Goal: Information Seeking & Learning: Learn about a topic

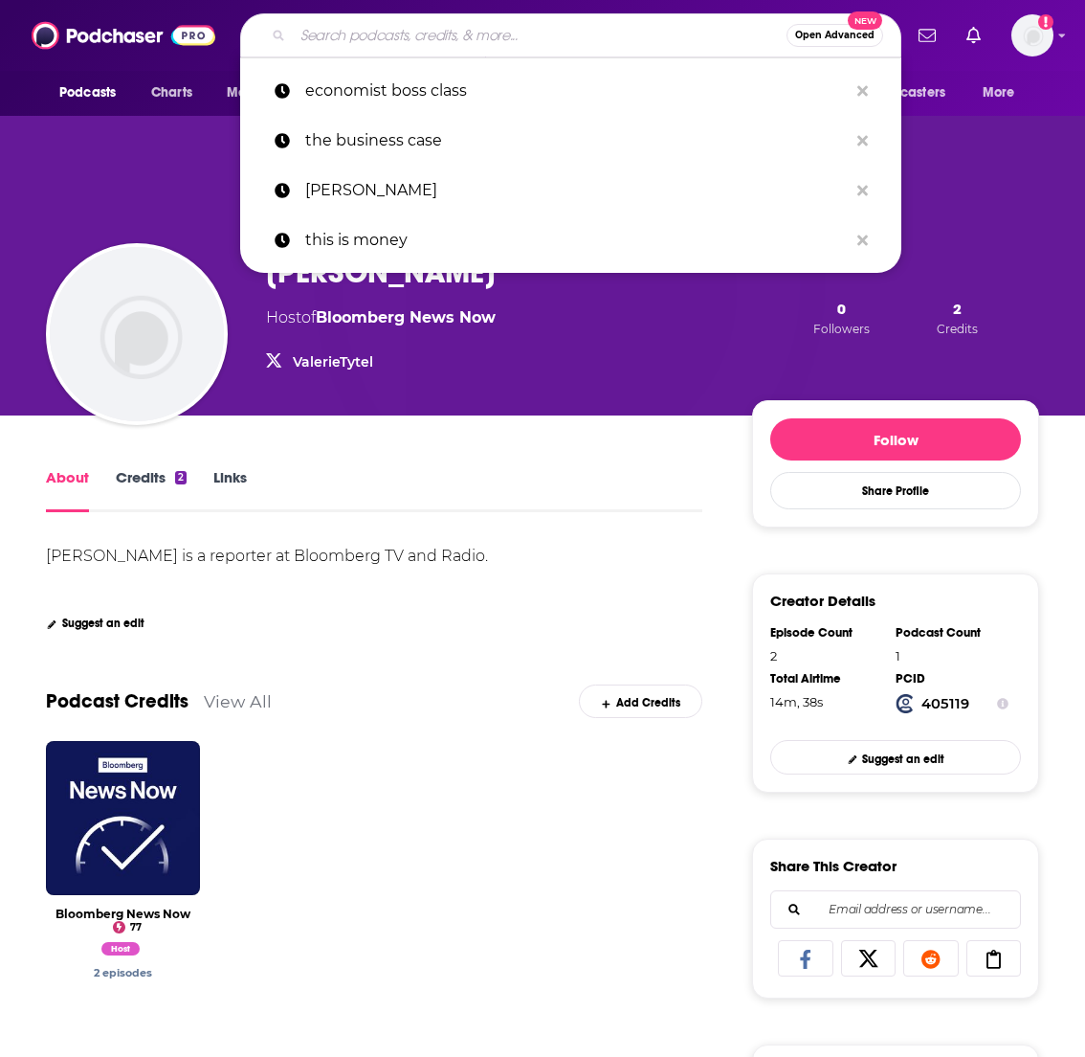
click at [377, 34] on input "Search podcasts, credits, & more..." at bounding box center [540, 35] width 494 height 31
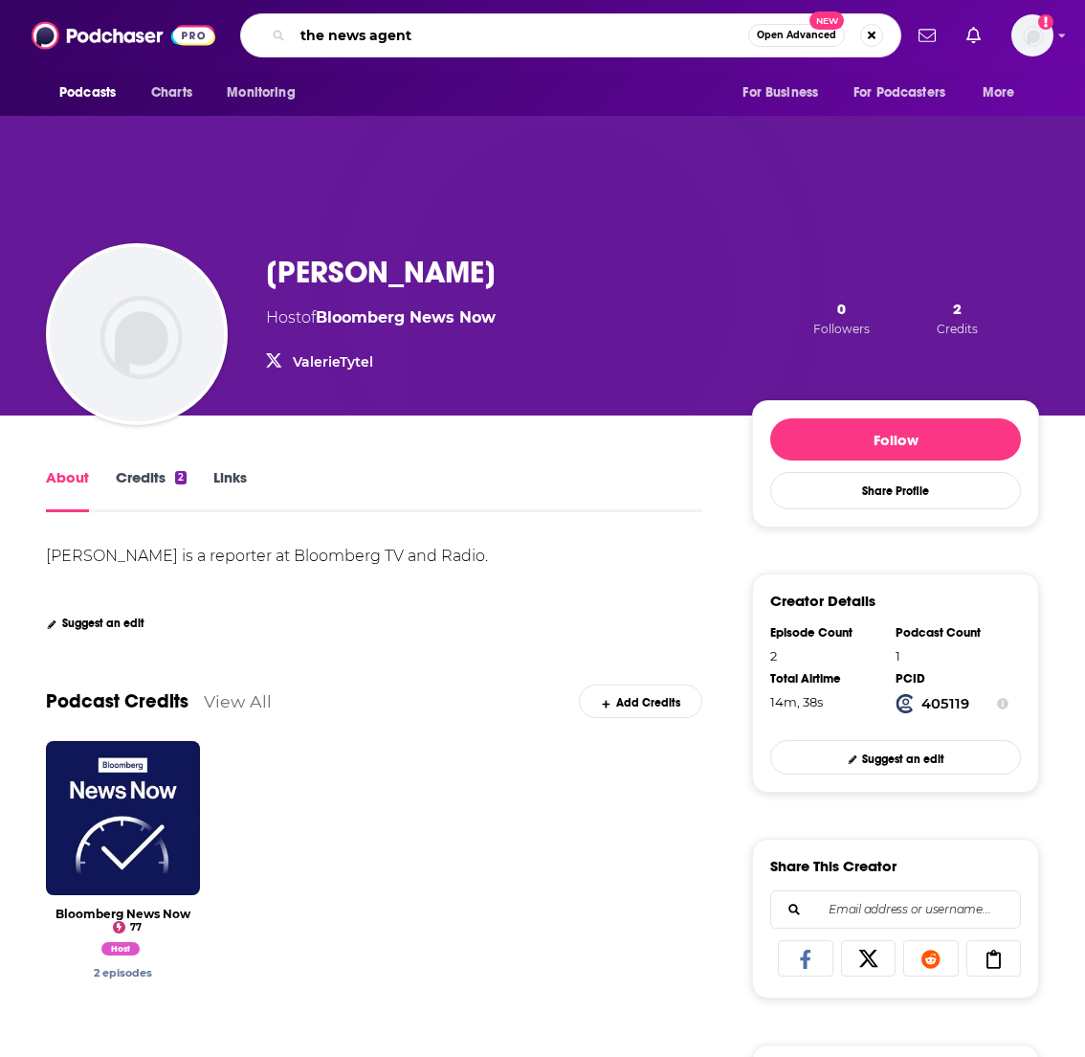
type input "the news agents"
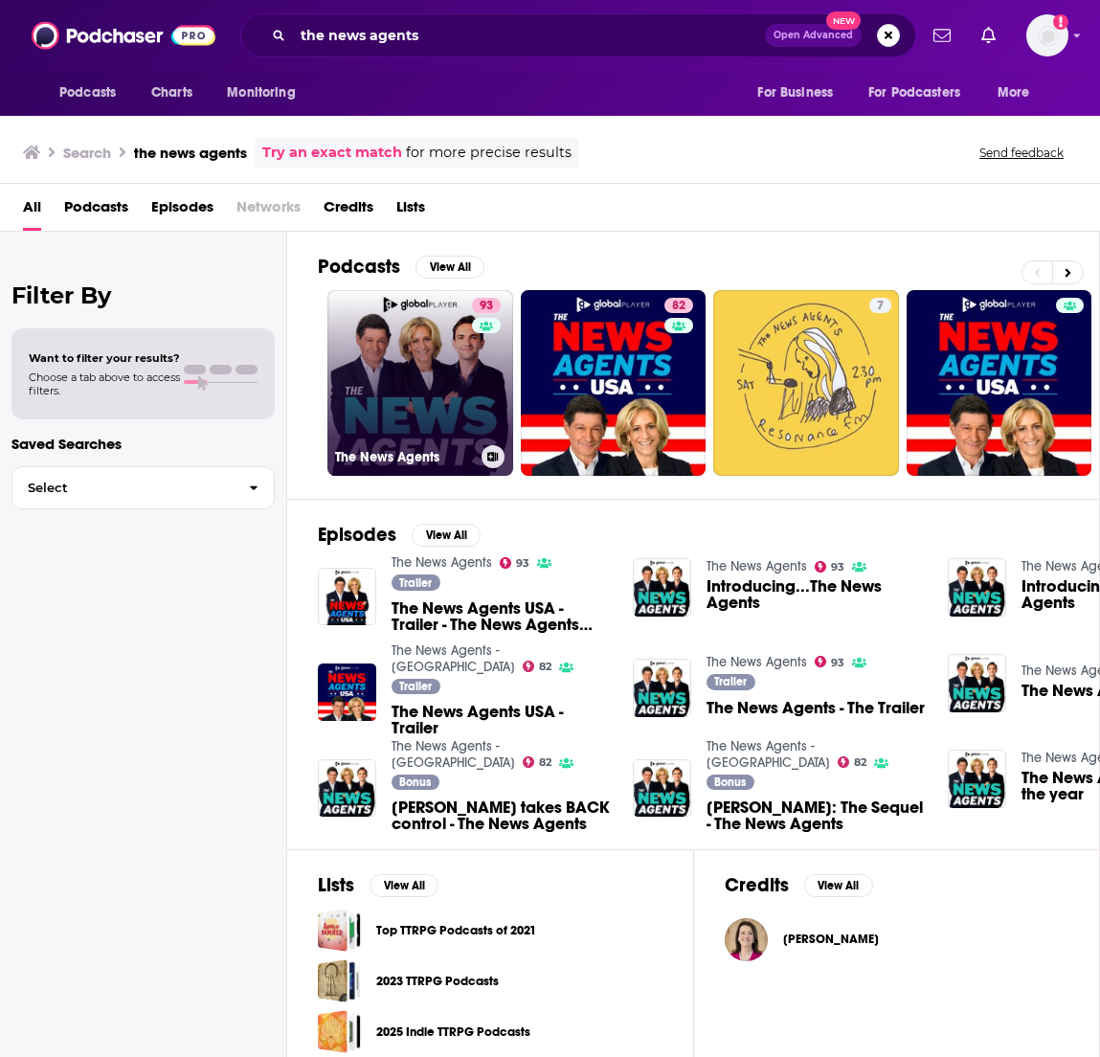
click at [433, 357] on link "93 The News Agents" at bounding box center [420, 383] width 186 height 186
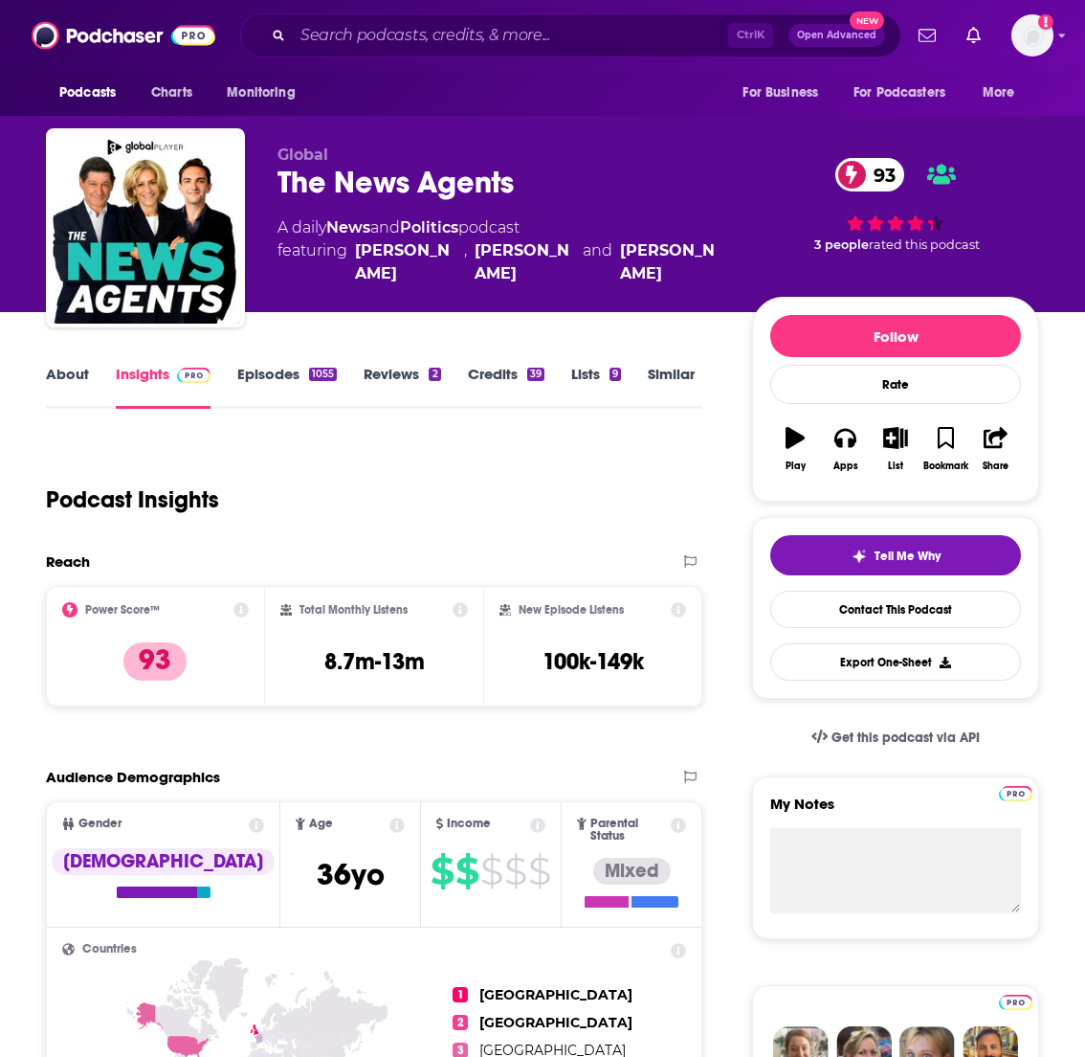
scroll to position [58, 0]
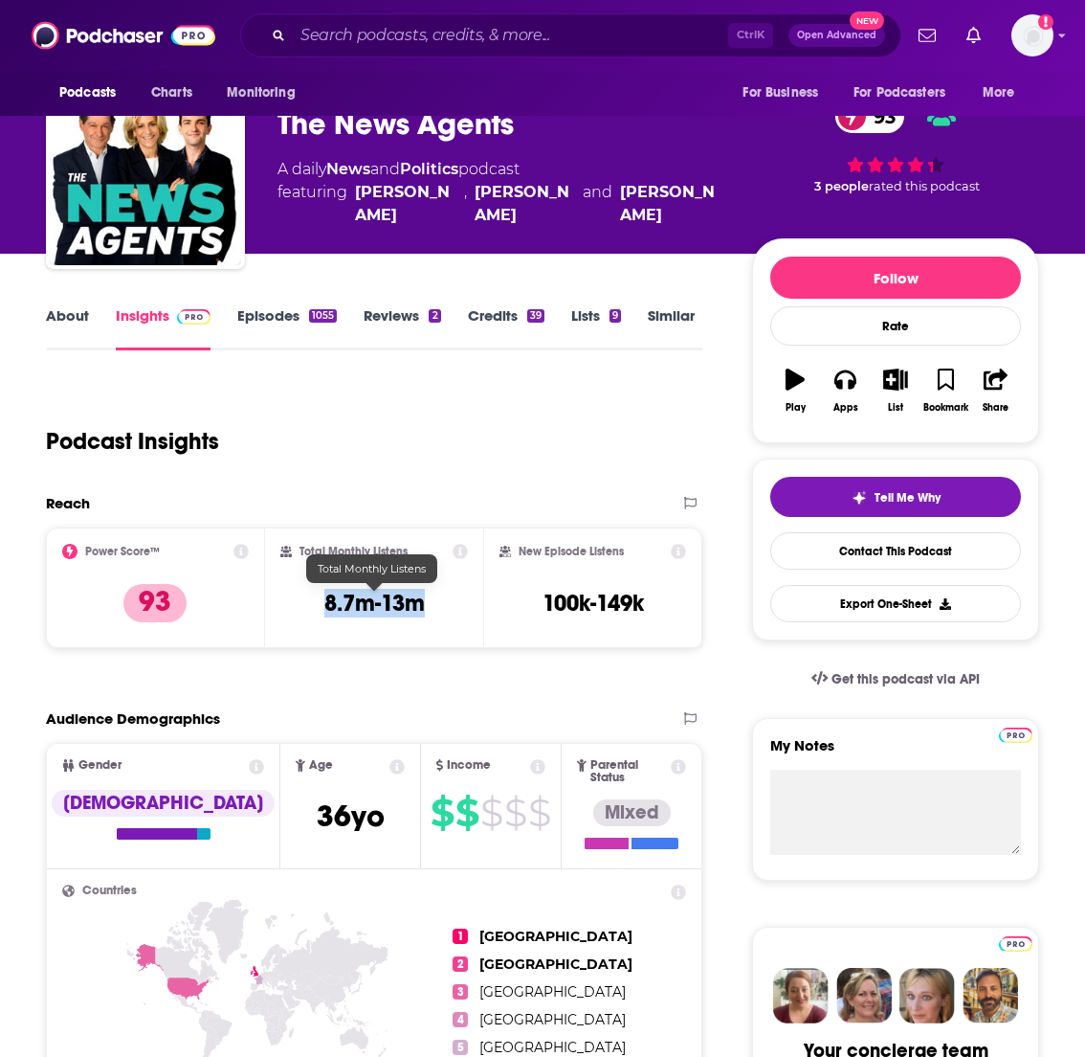
drag, startPoint x: 432, startPoint y: 606, endPoint x: 324, endPoint y: 597, distance: 108.5
click at [324, 597] on div "Total Monthly Listens 8.7m-13m" at bounding box center [374, 588] width 189 height 88
copy h3 "8.7m-13m"
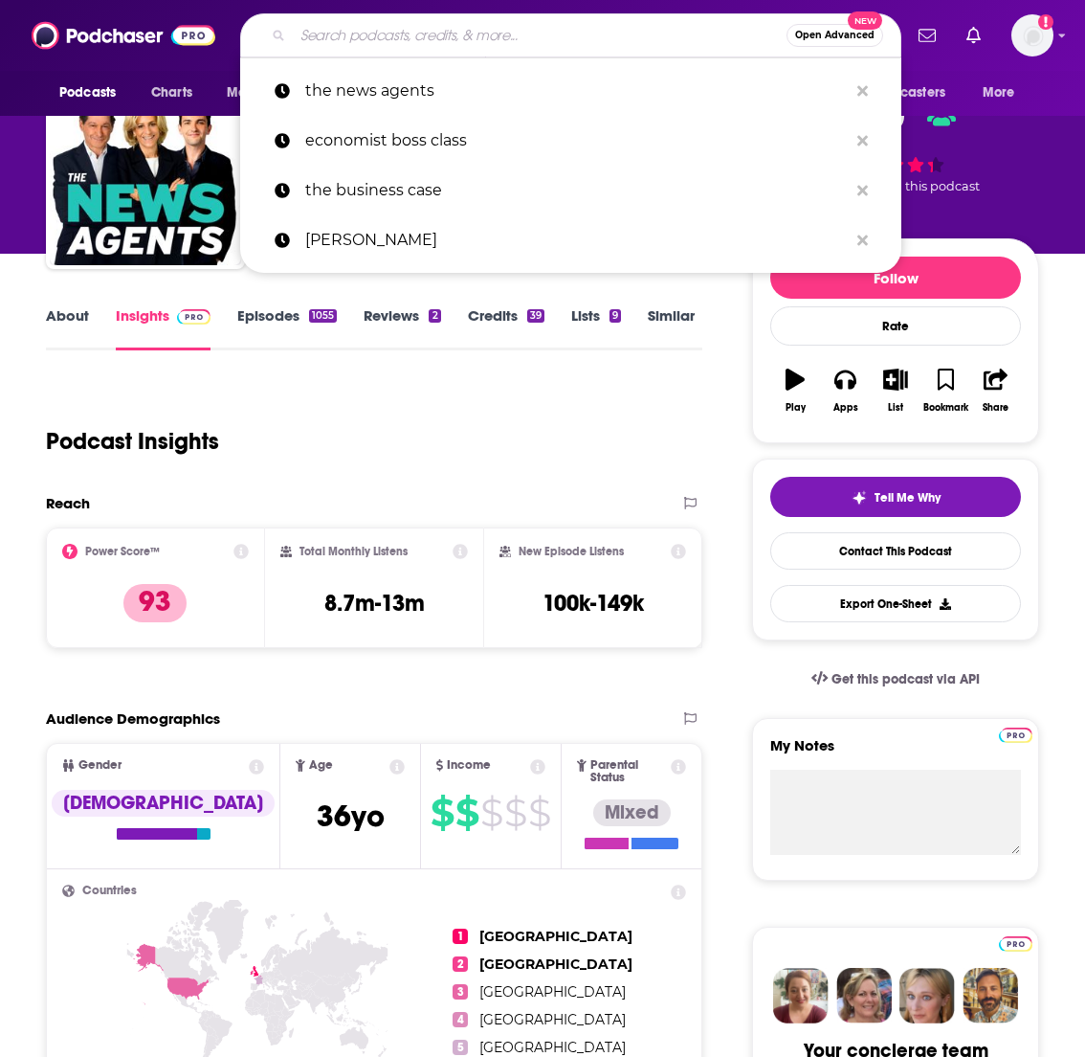
click at [606, 41] on input "Search podcasts, credits, & more..." at bounding box center [540, 35] width 494 height 31
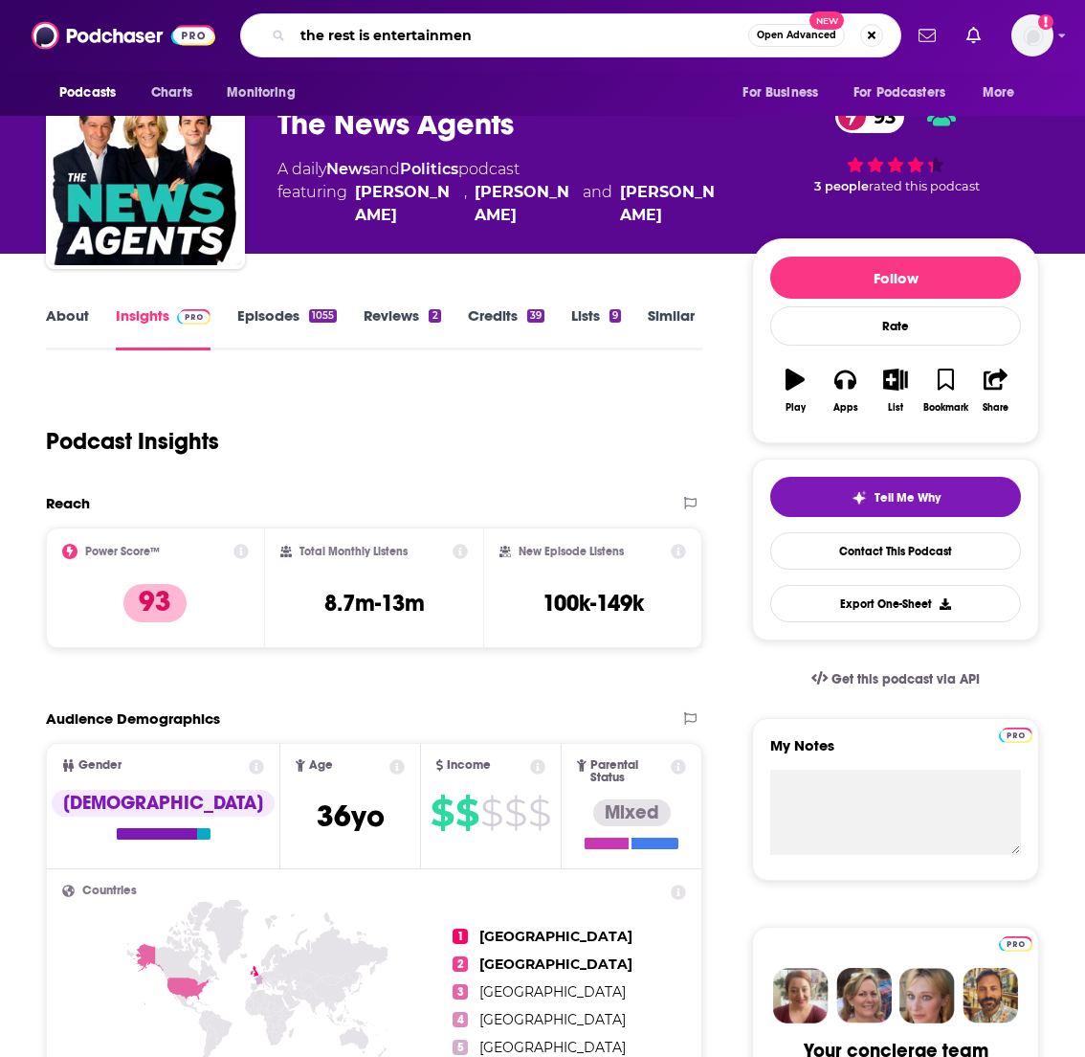
type input "the rest is entertainment"
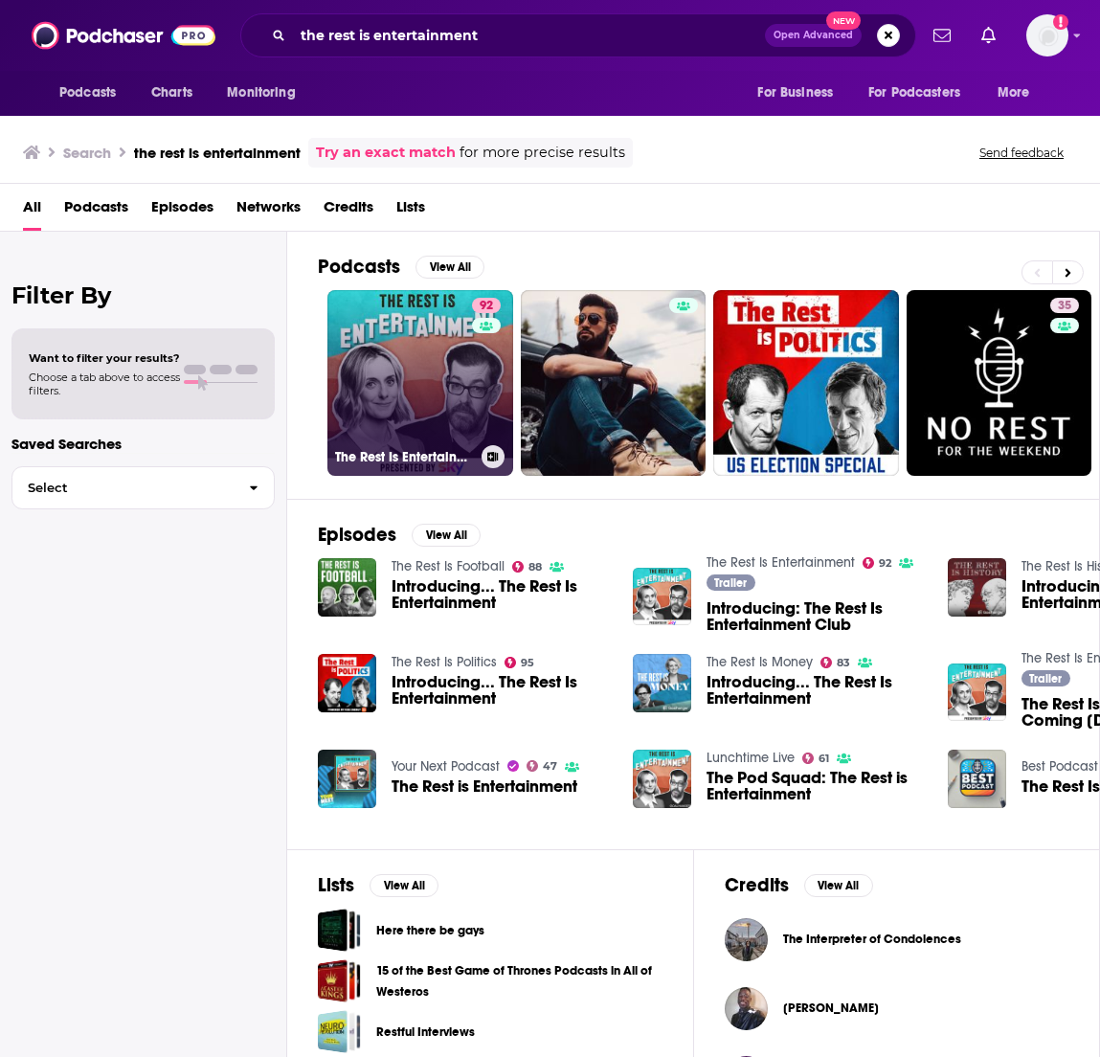
click at [430, 336] on link "92 The Rest Is Entertainment" at bounding box center [420, 383] width 186 height 186
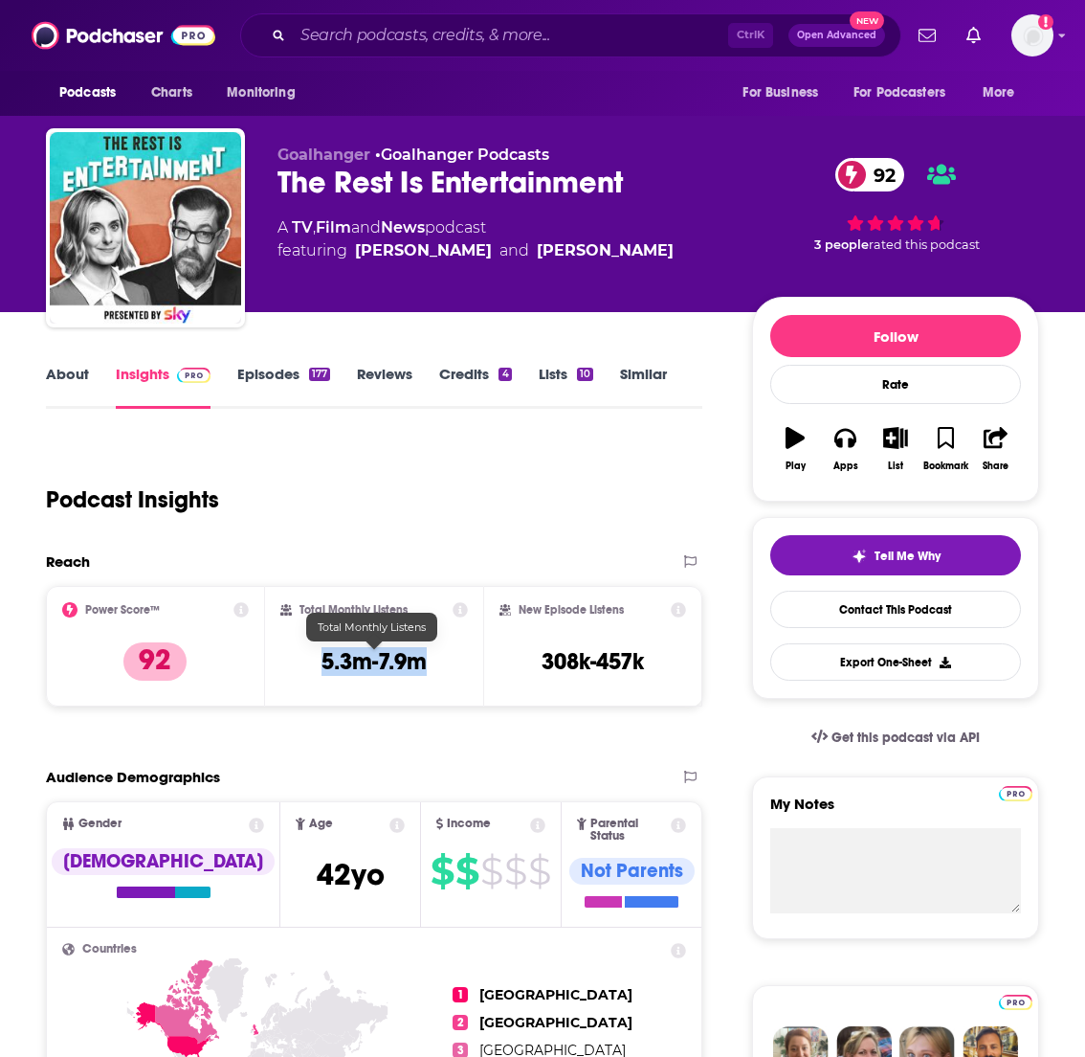
drag, startPoint x: 434, startPoint y: 659, endPoint x: 319, endPoint y: 652, distance: 115.1
click at [319, 652] on div "Total Monthly Listens 5.3m-7.9m" at bounding box center [374, 646] width 189 height 88
copy h3 "5.3m-7.9m"
click at [454, 30] on input "Search podcasts, credits, & more..." at bounding box center [511, 35] width 436 height 31
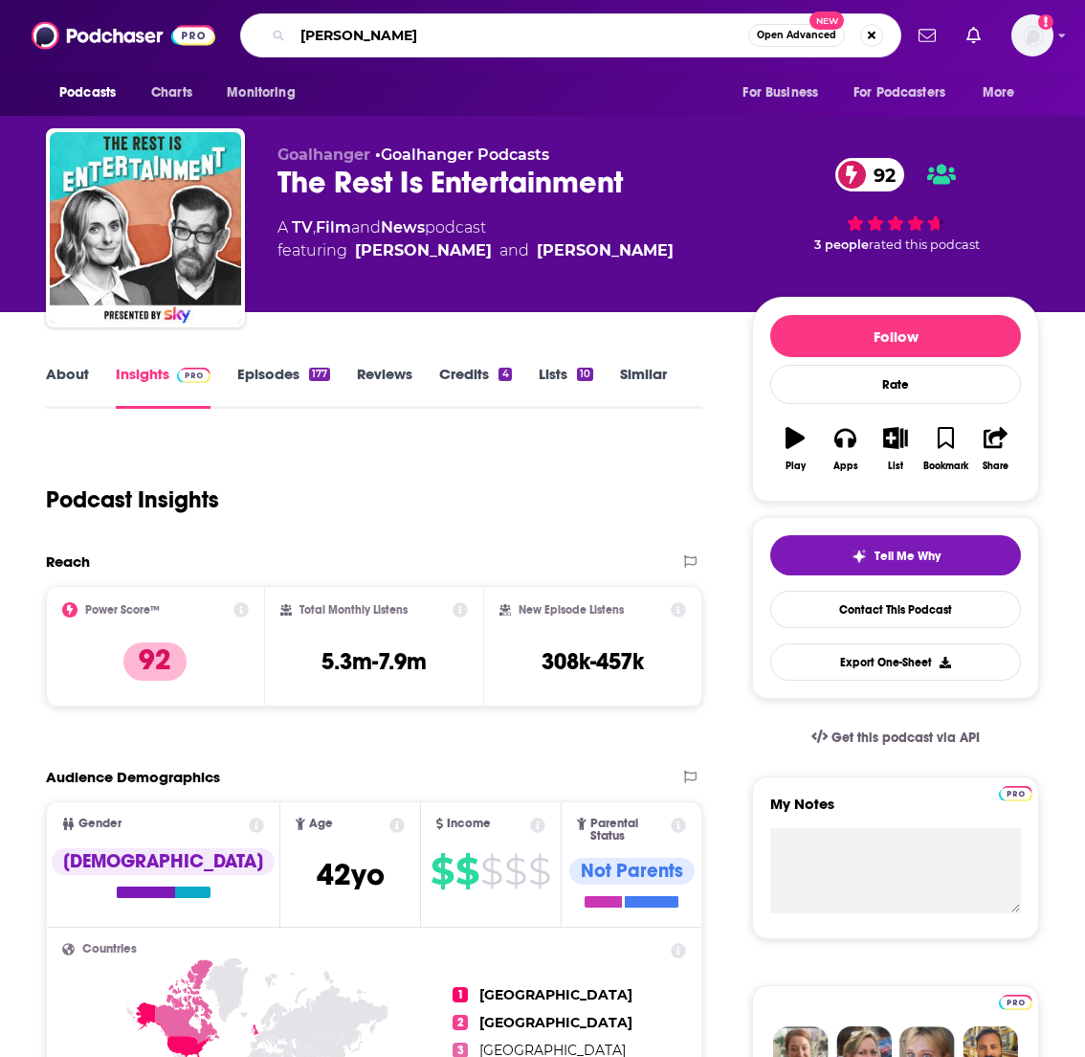
type input "[PERSON_NAME]"
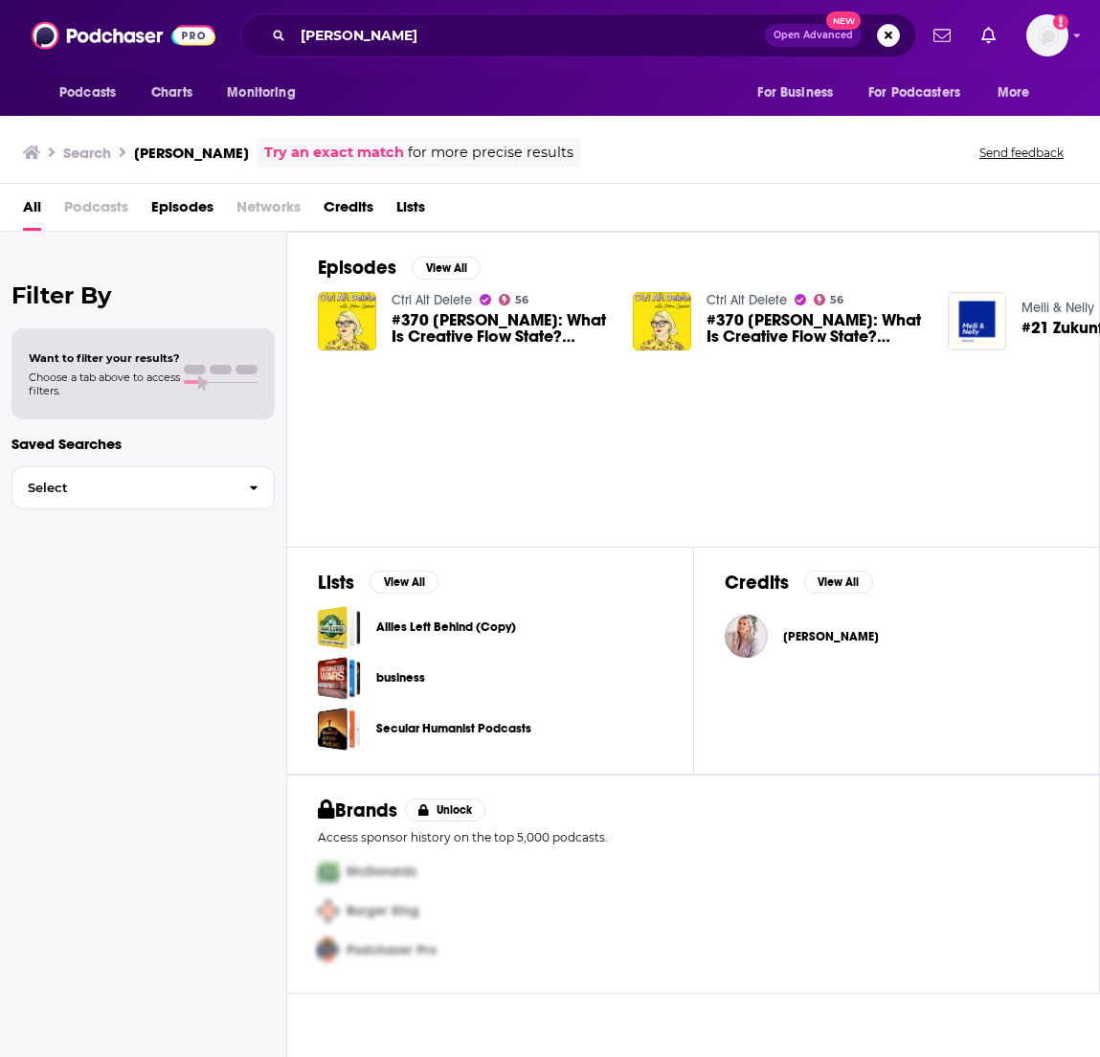
click at [423, 326] on span "#370 [PERSON_NAME]: What Is Creative Flow State? (BONUS)" at bounding box center [500, 328] width 218 height 33
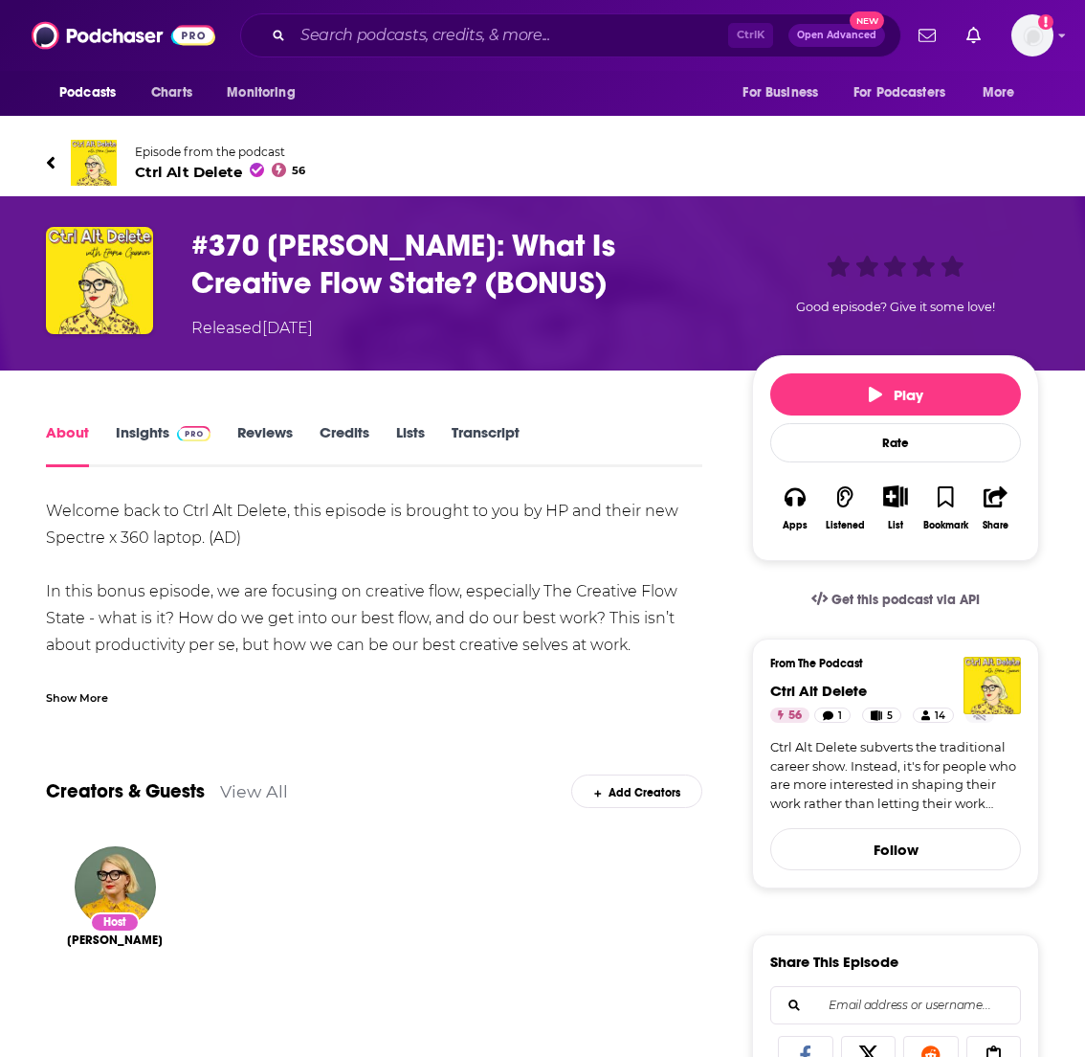
click at [175, 176] on span "Ctrl Alt Delete 56" at bounding box center [220, 172] width 170 height 18
click at [545, 29] on input "Search podcasts, credits, & more..." at bounding box center [511, 35] width 436 height 31
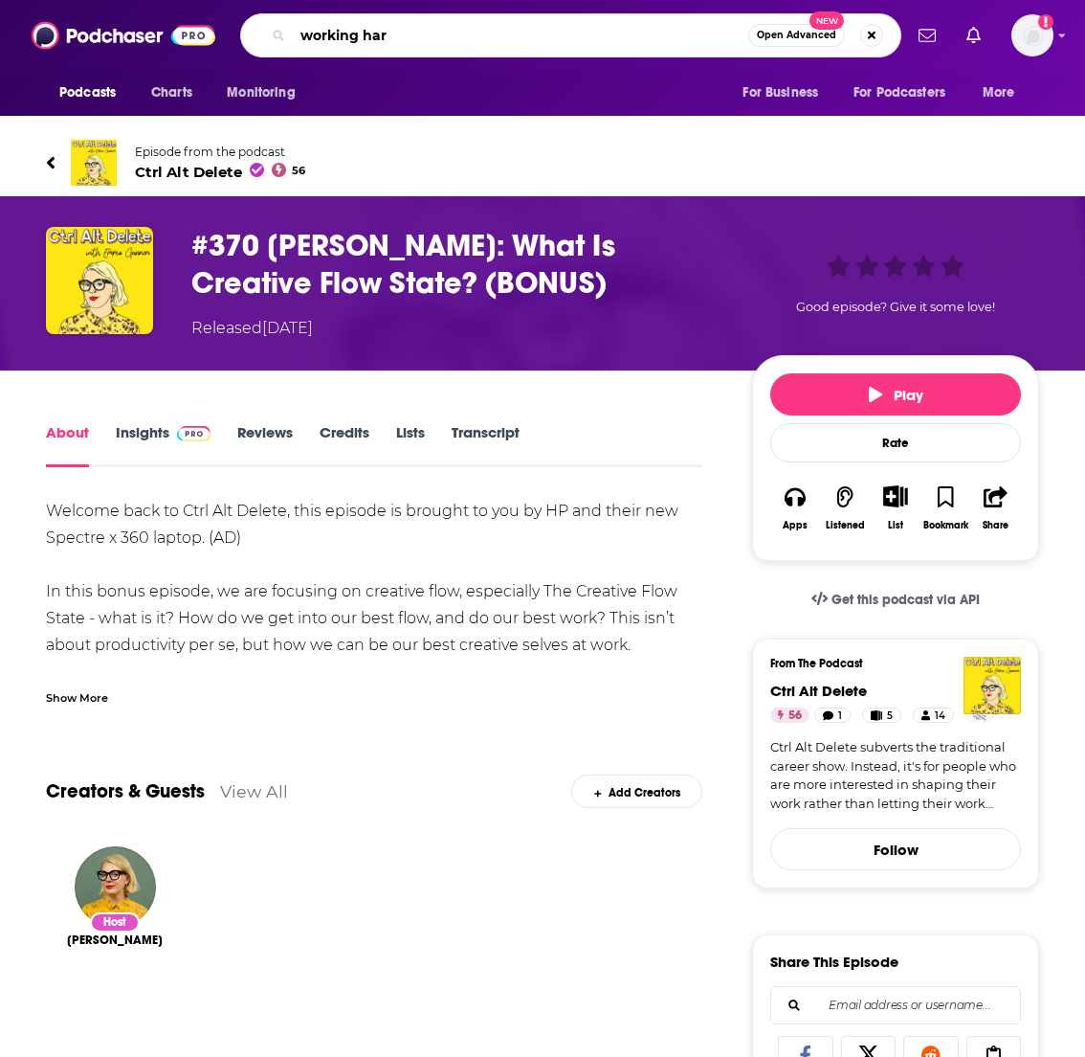
type input "working hard"
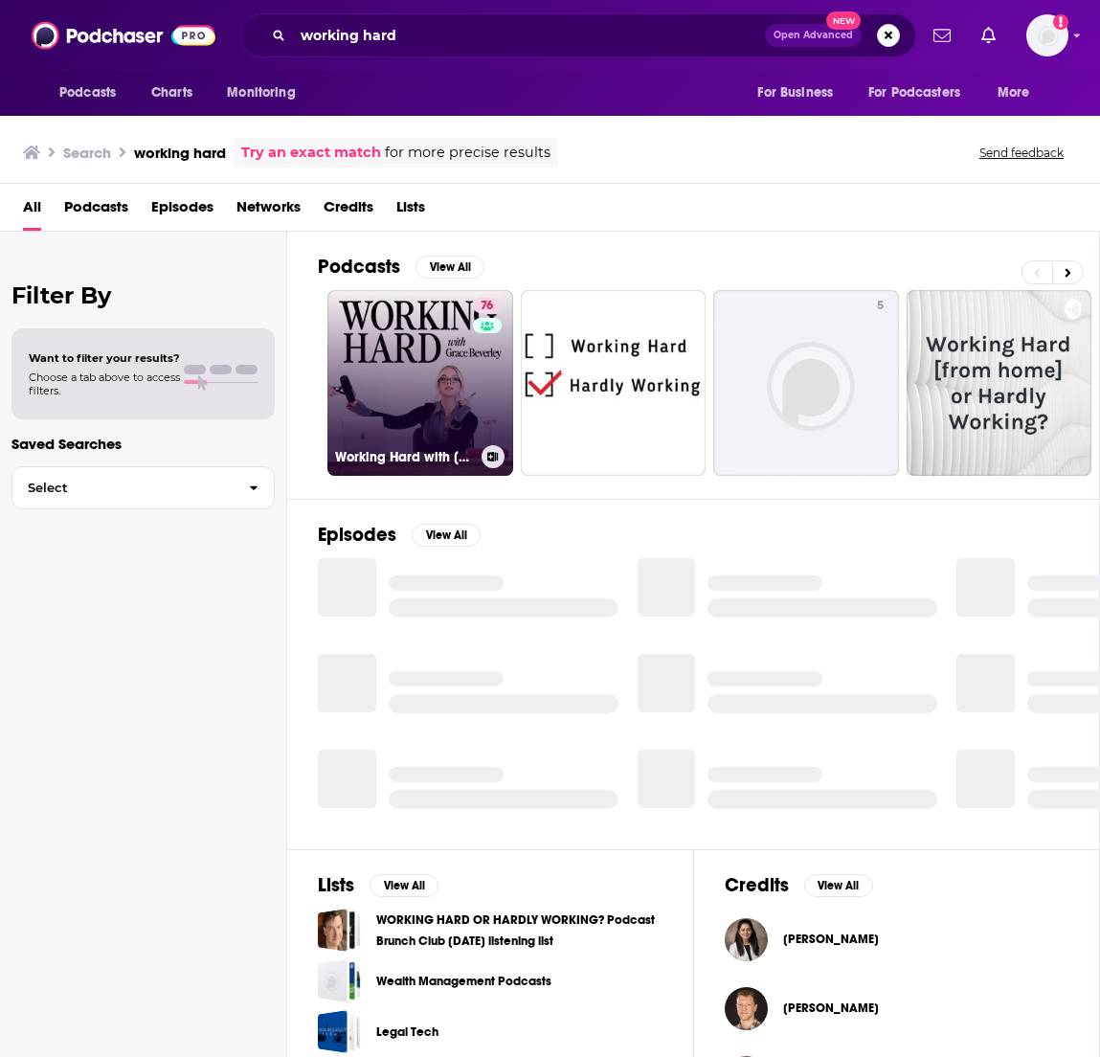
click at [417, 357] on link "76 Working Hard with [PERSON_NAME]" at bounding box center [420, 383] width 186 height 186
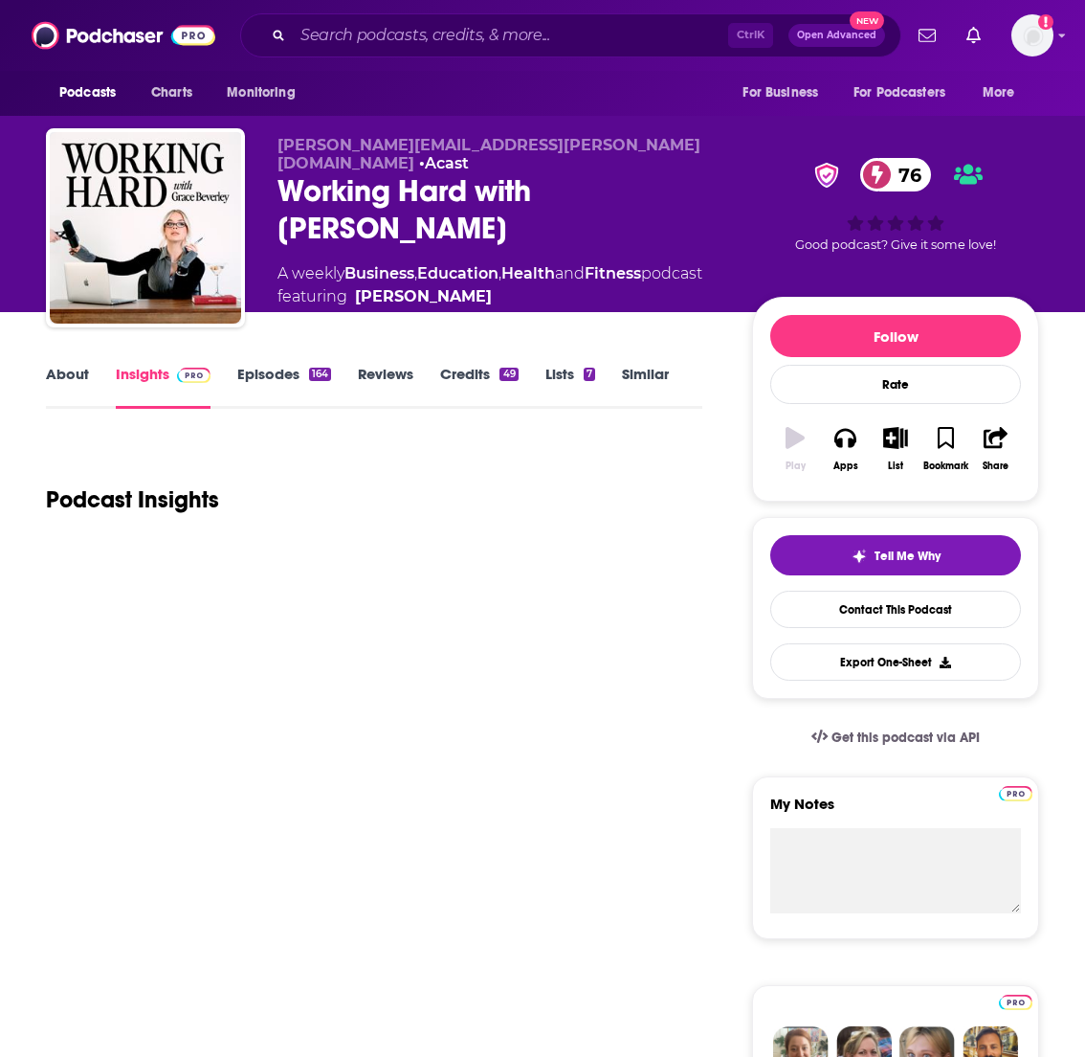
drag, startPoint x: 305, startPoint y: 182, endPoint x: 283, endPoint y: 168, distance: 25.8
click at [283, 172] on div "Working Hard with [PERSON_NAME] 76" at bounding box center [500, 209] width 444 height 75
copy h2 "Working Hard with [PERSON_NAME]"
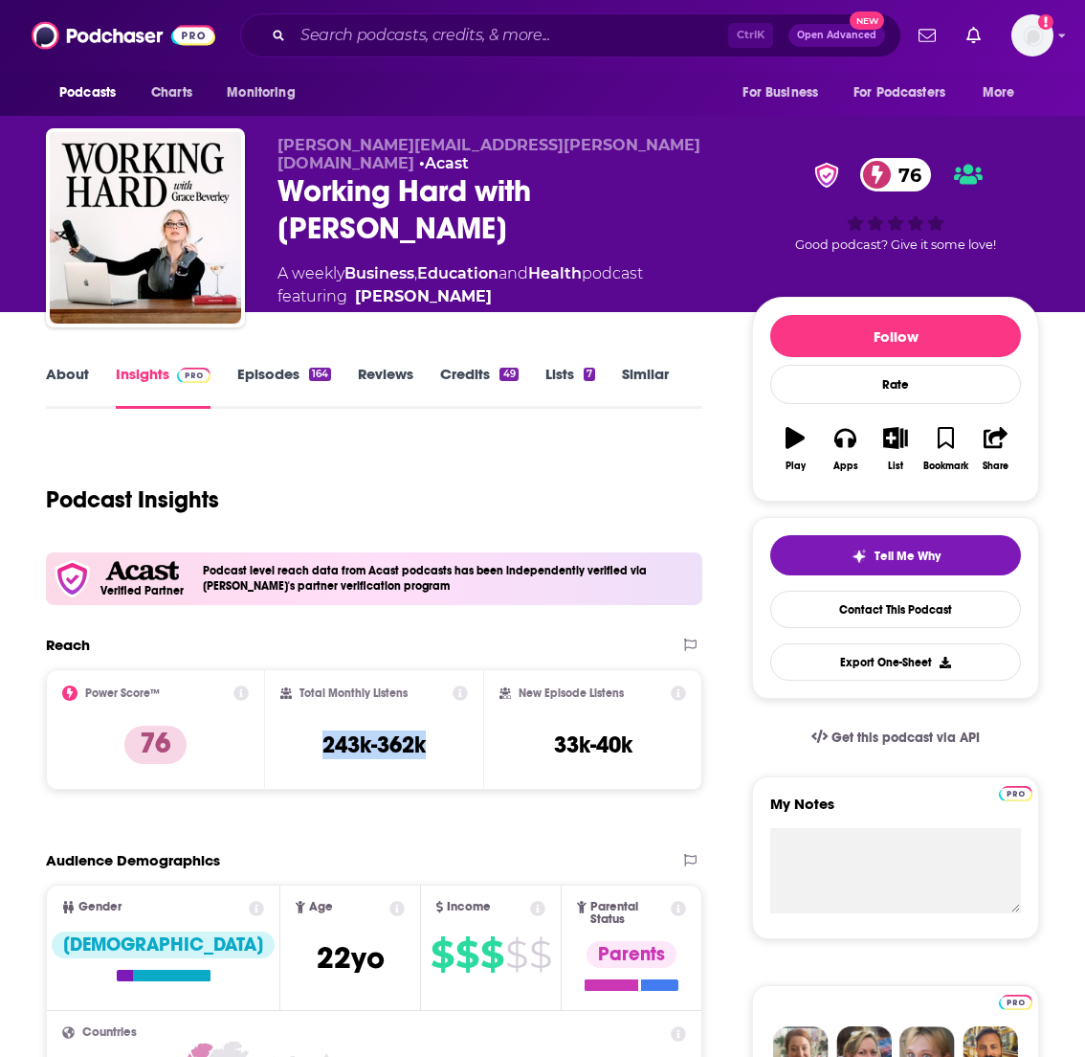
drag, startPoint x: 436, startPoint y: 749, endPoint x: 319, endPoint y: 745, distance: 117.8
click at [319, 745] on div "Total Monthly Listens 243k-362k" at bounding box center [374, 729] width 189 height 88
copy h3 "243k-362k"
click at [631, 36] on input "Search podcasts, credits, & more..." at bounding box center [511, 35] width 436 height 31
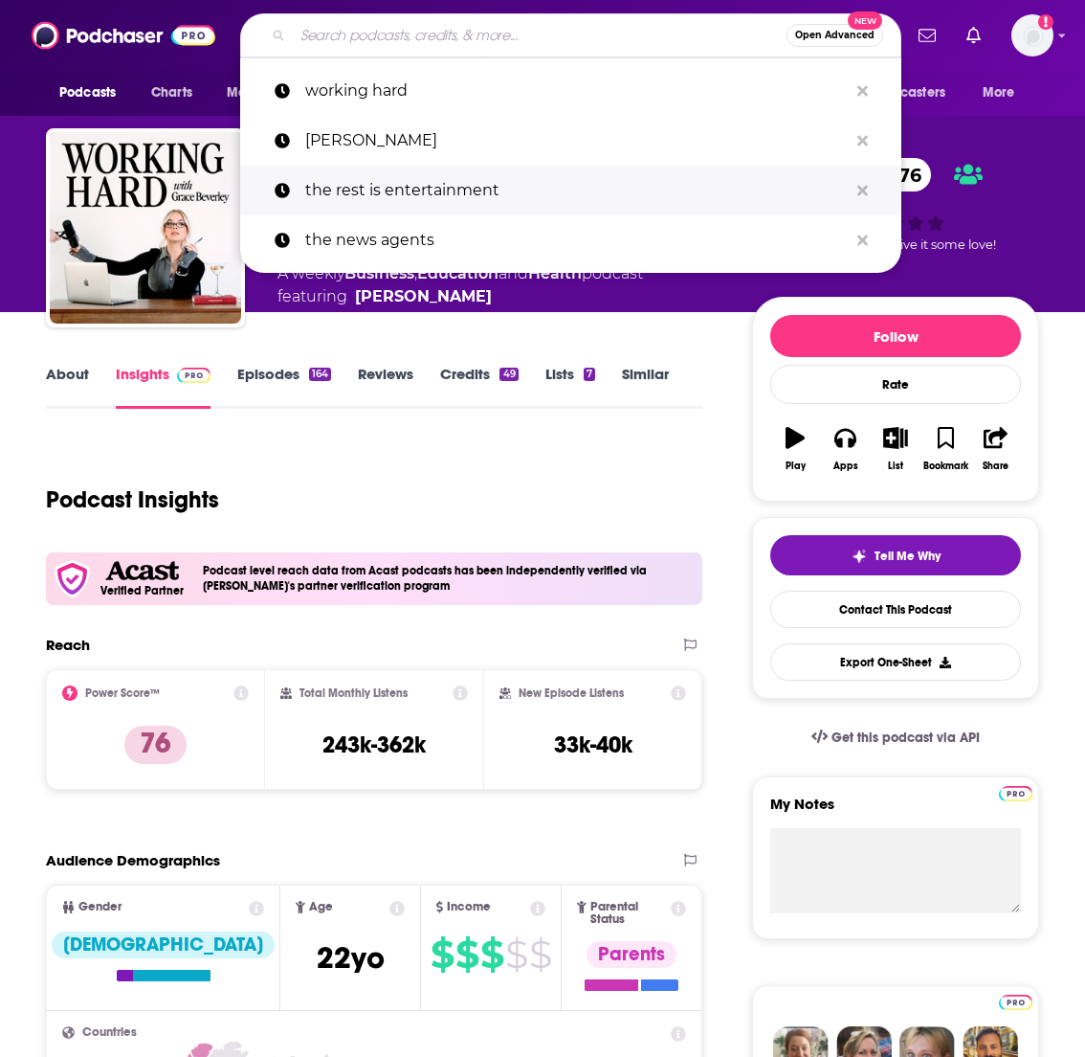
click at [406, 195] on p "the rest is entertainment" at bounding box center [576, 191] width 543 height 50
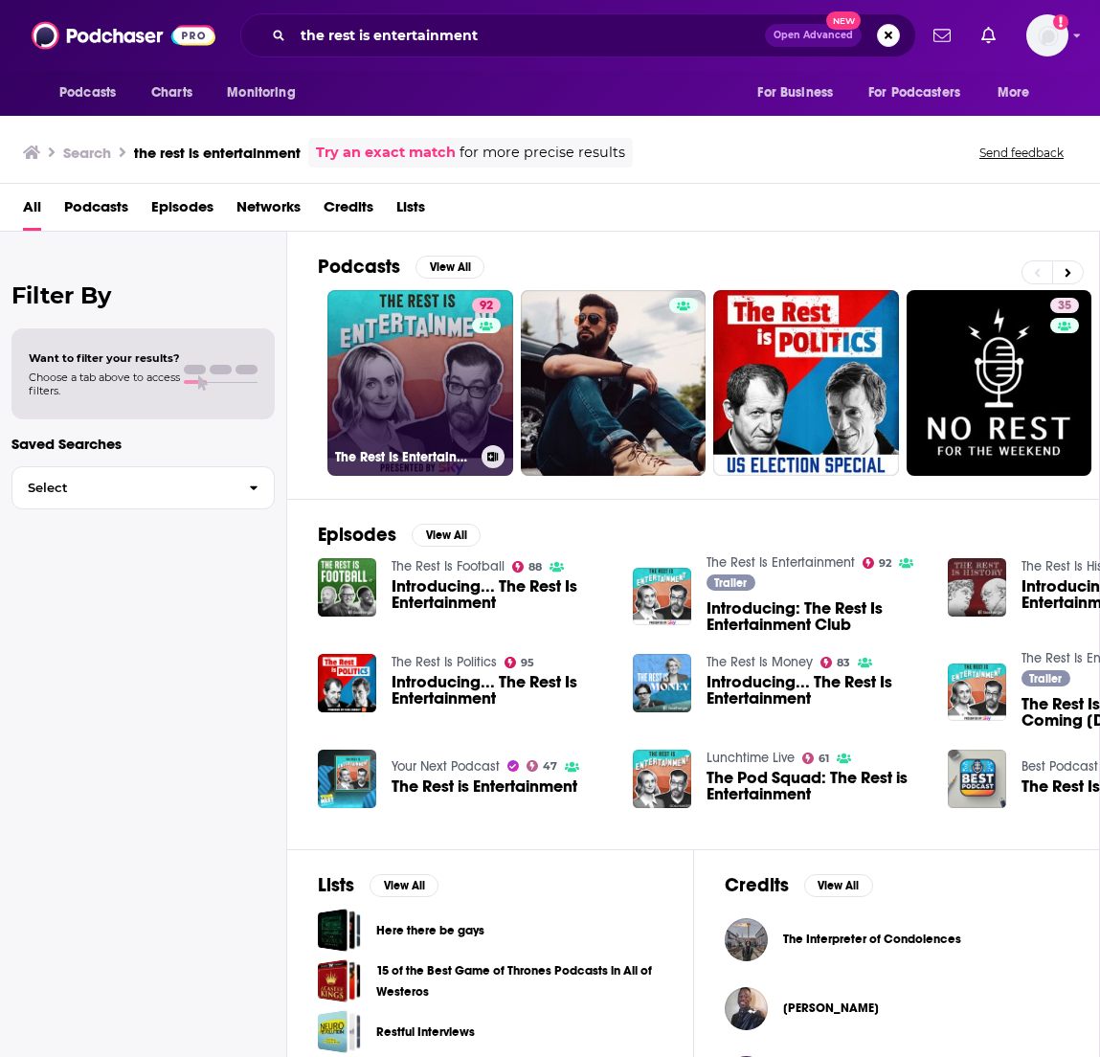
click at [406, 347] on link "92 The Rest Is Entertainment" at bounding box center [420, 383] width 186 height 186
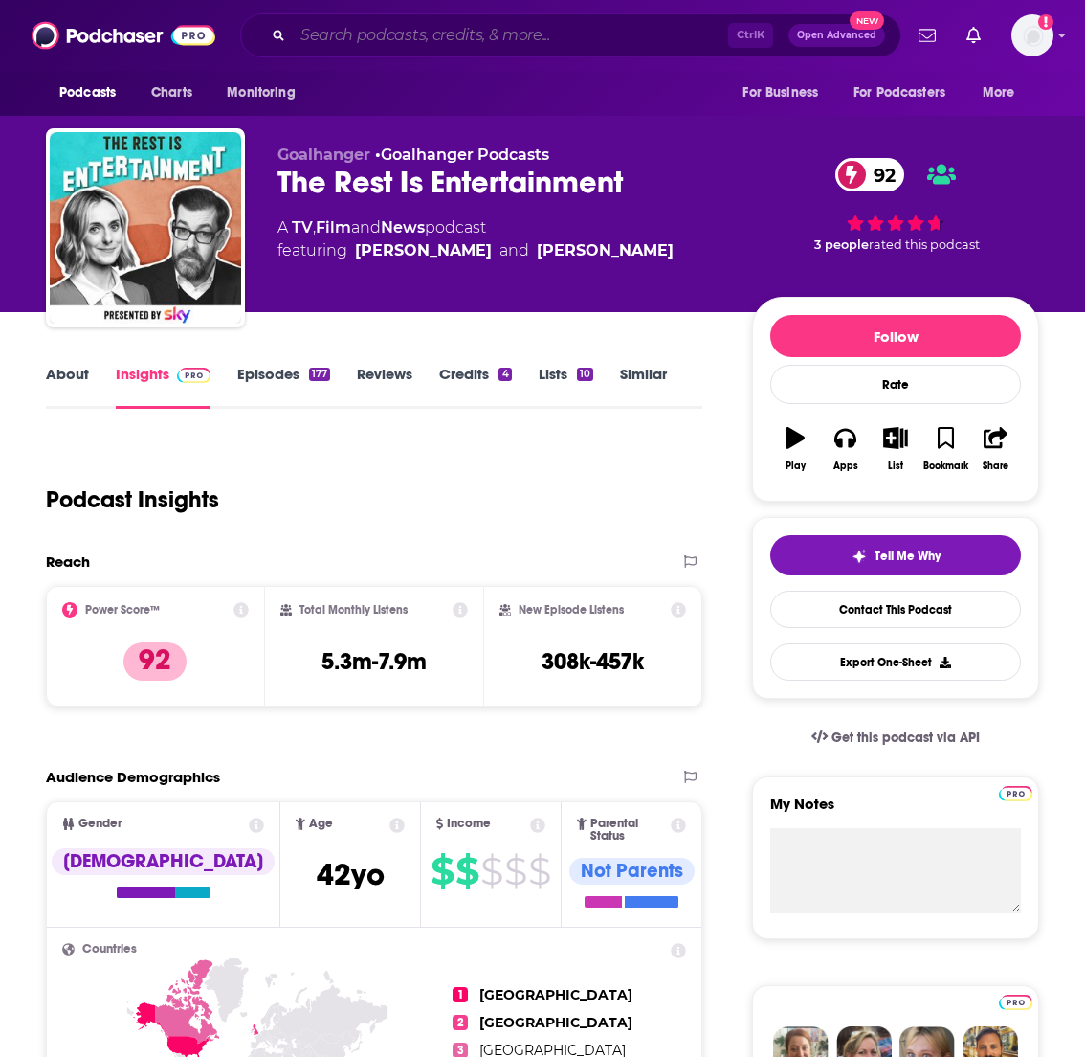
click at [517, 37] on input "Search podcasts, credits, & more..." at bounding box center [511, 35] width 436 height 31
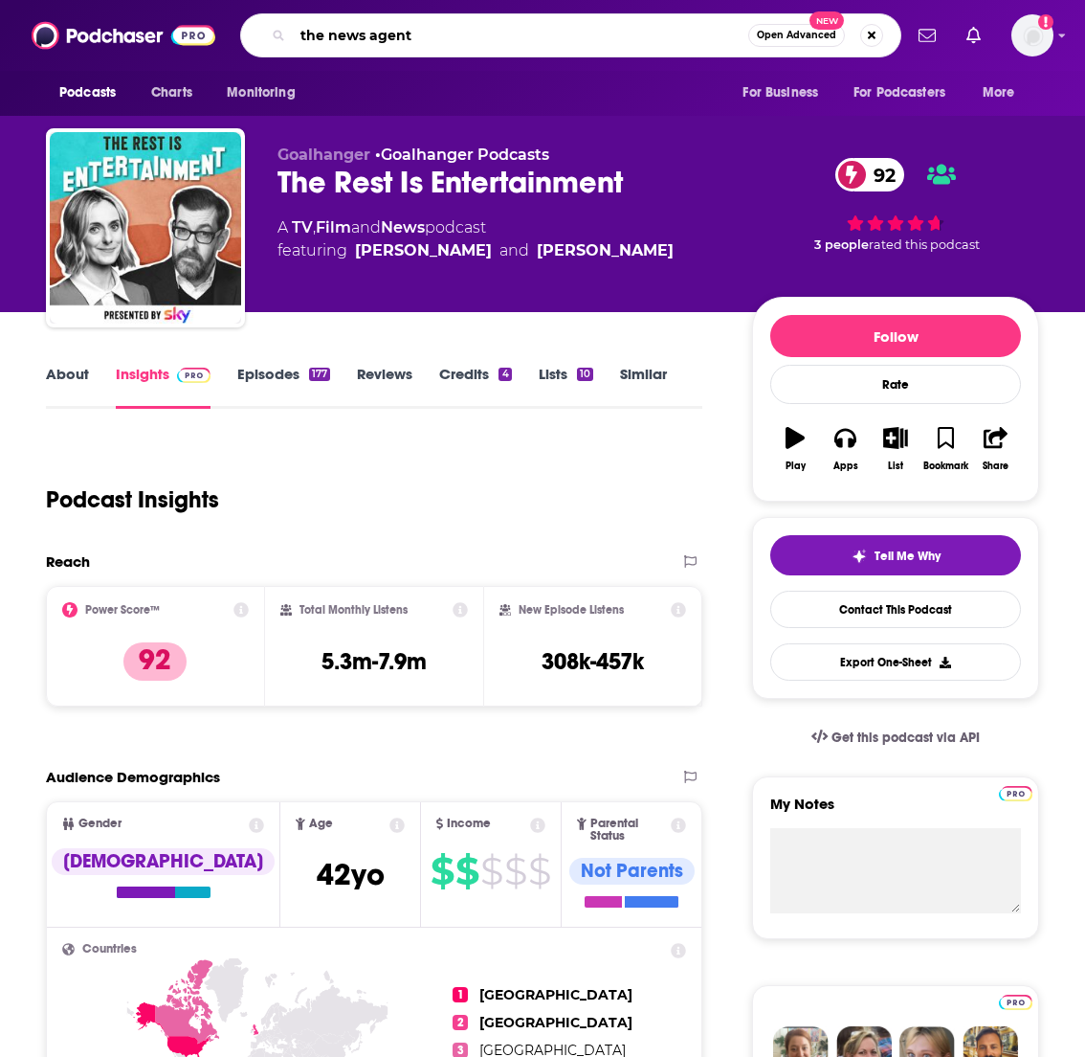
type input "the news agents"
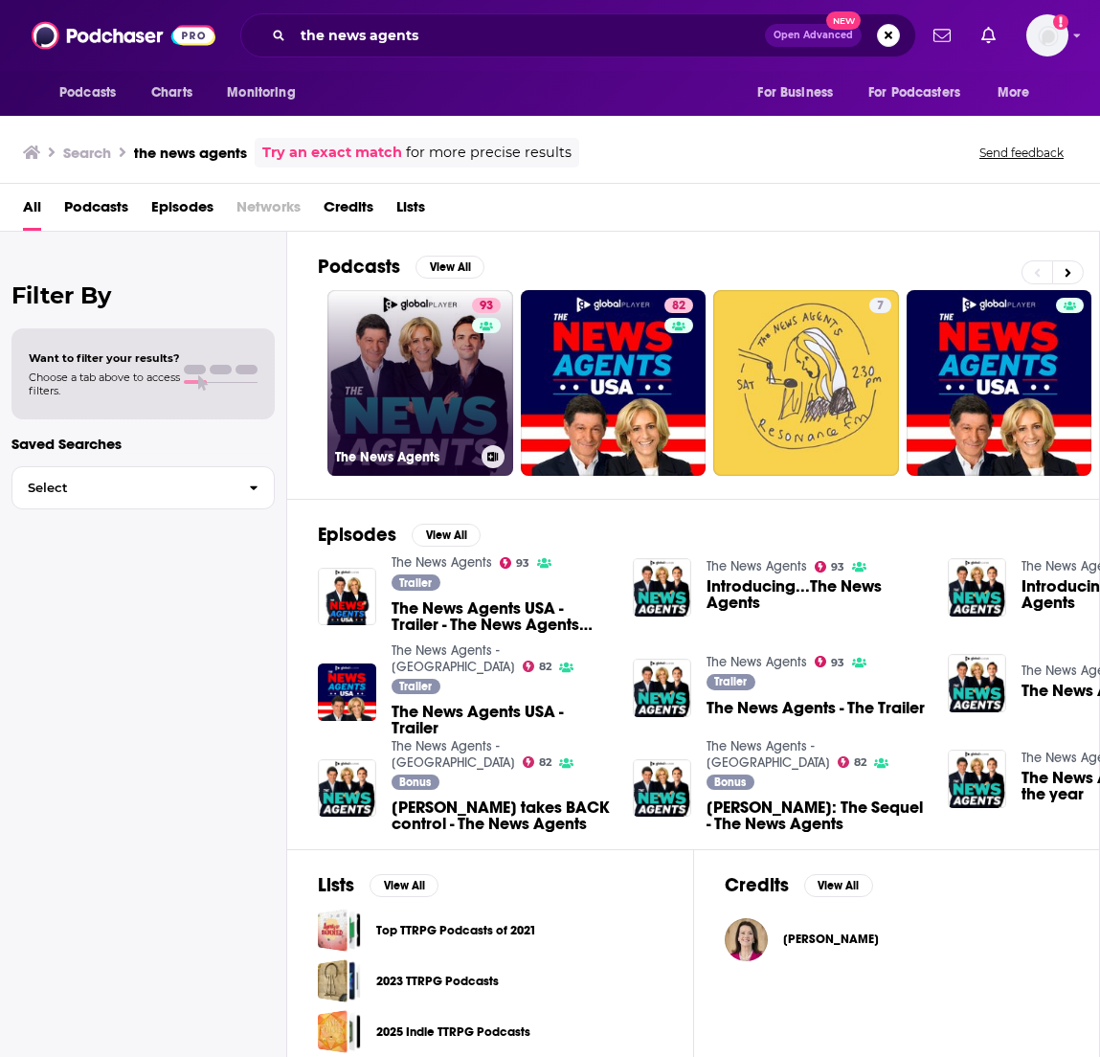
click at [418, 355] on link "93 The News Agents" at bounding box center [420, 383] width 186 height 186
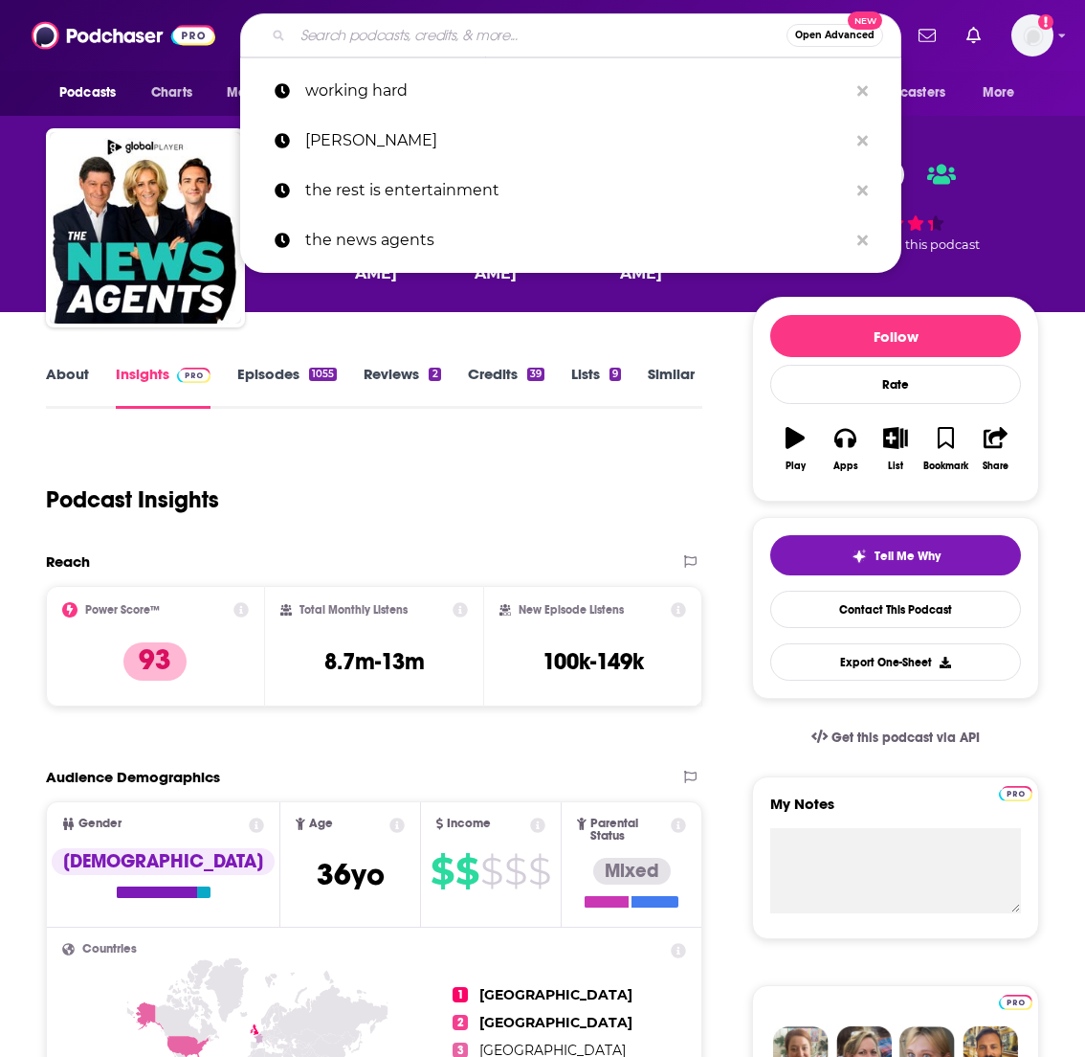
click at [477, 33] on input "Search podcasts, credits, & more..." at bounding box center [540, 35] width 494 height 31
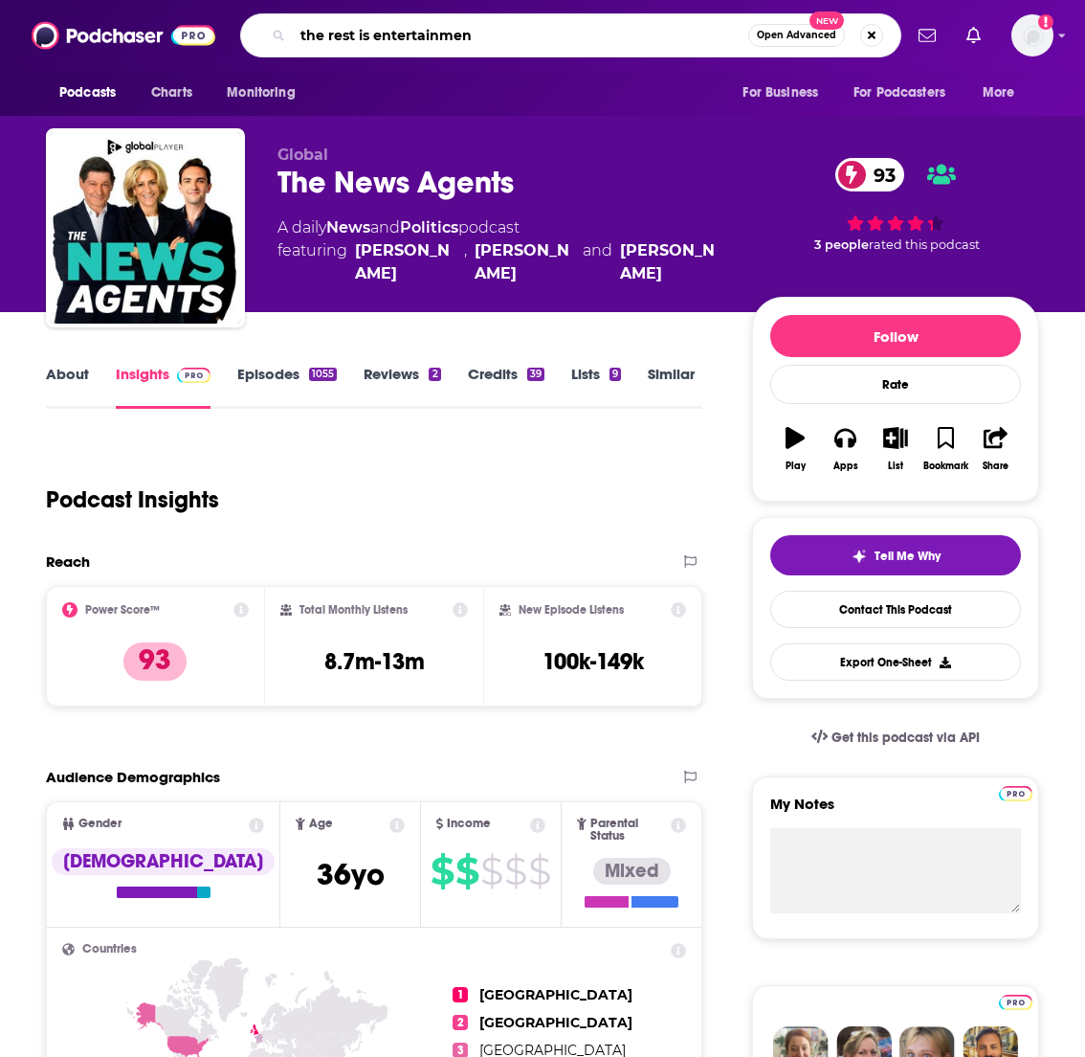
type input "the rest is entertainment"
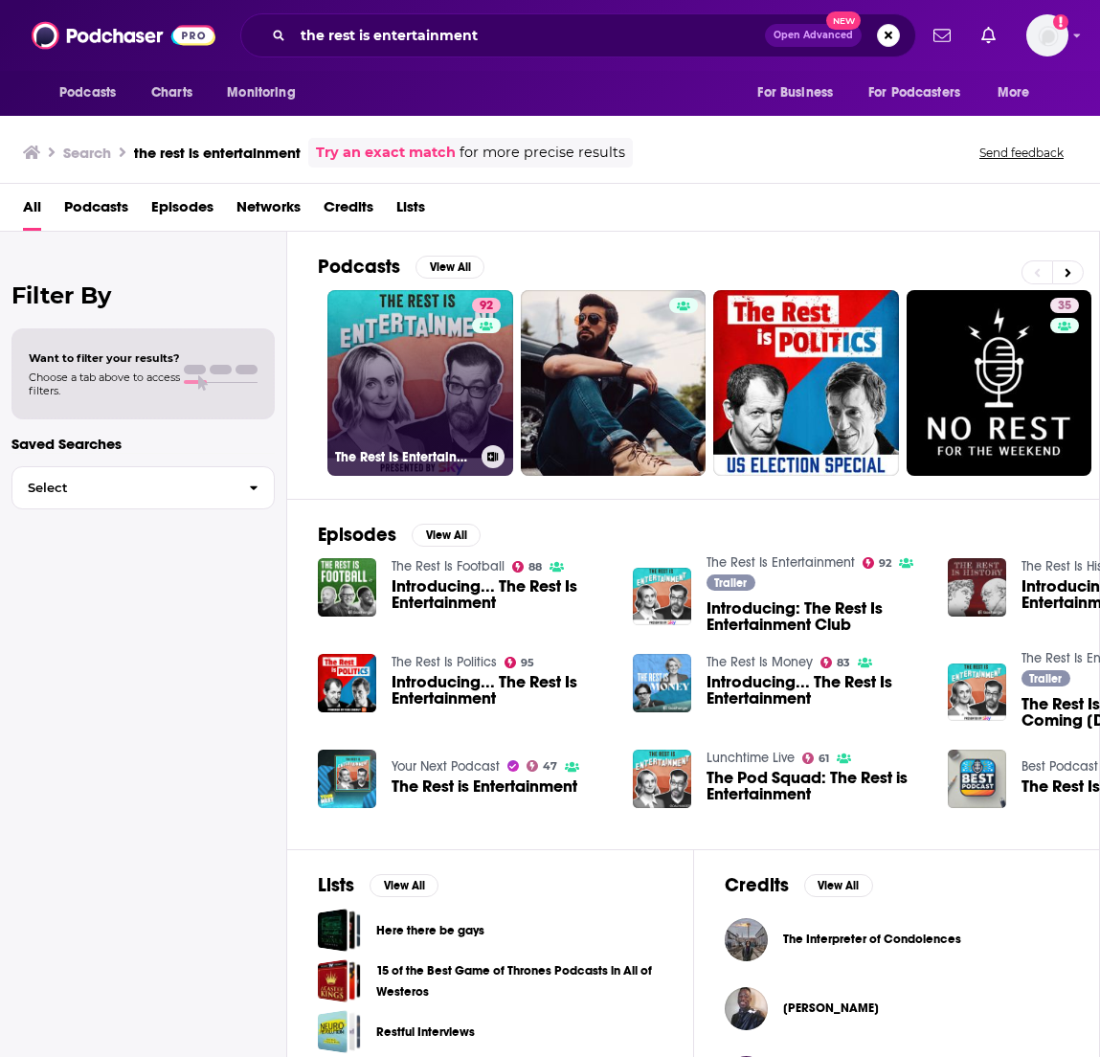
click at [427, 347] on link "92 The Rest Is Entertainment" at bounding box center [420, 383] width 186 height 186
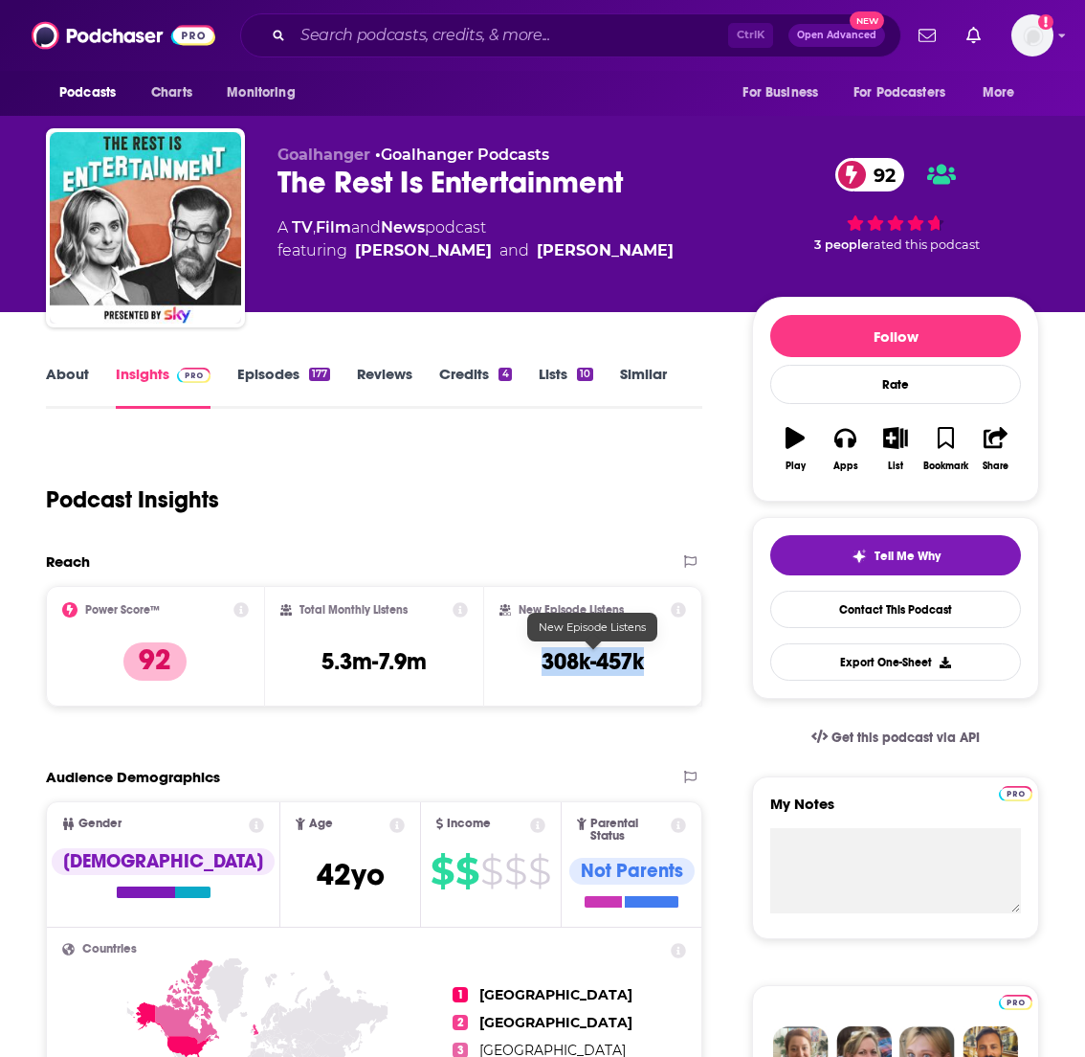
drag, startPoint x: 657, startPoint y: 663, endPoint x: 544, endPoint y: 661, distance: 113.0
click at [544, 661] on div "New Episode Listens 308k-457k" at bounding box center [593, 646] width 187 height 88
copy h3 "308k-457k"
click at [570, 36] on input "Search podcasts, credits, & more..." at bounding box center [511, 35] width 436 height 31
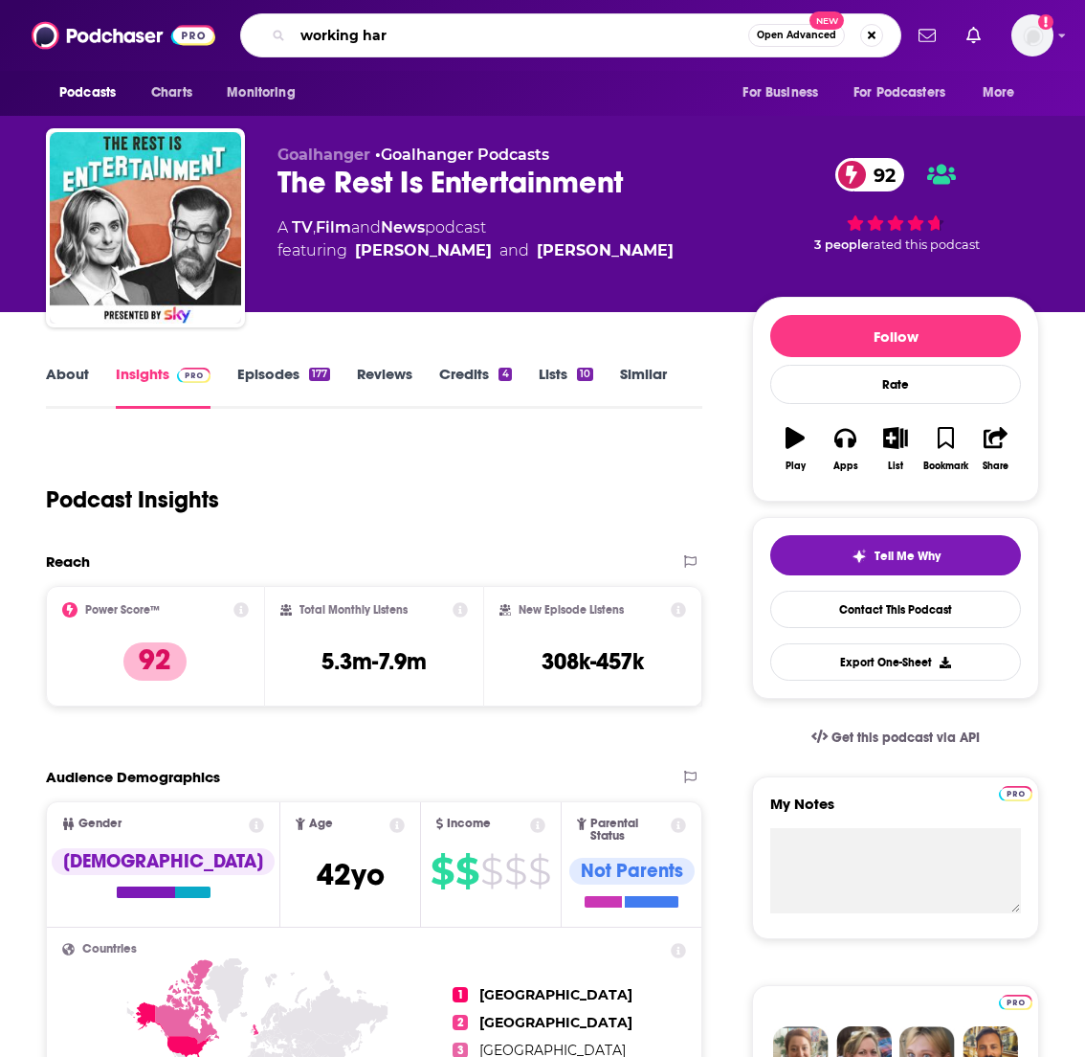
type input "working hard"
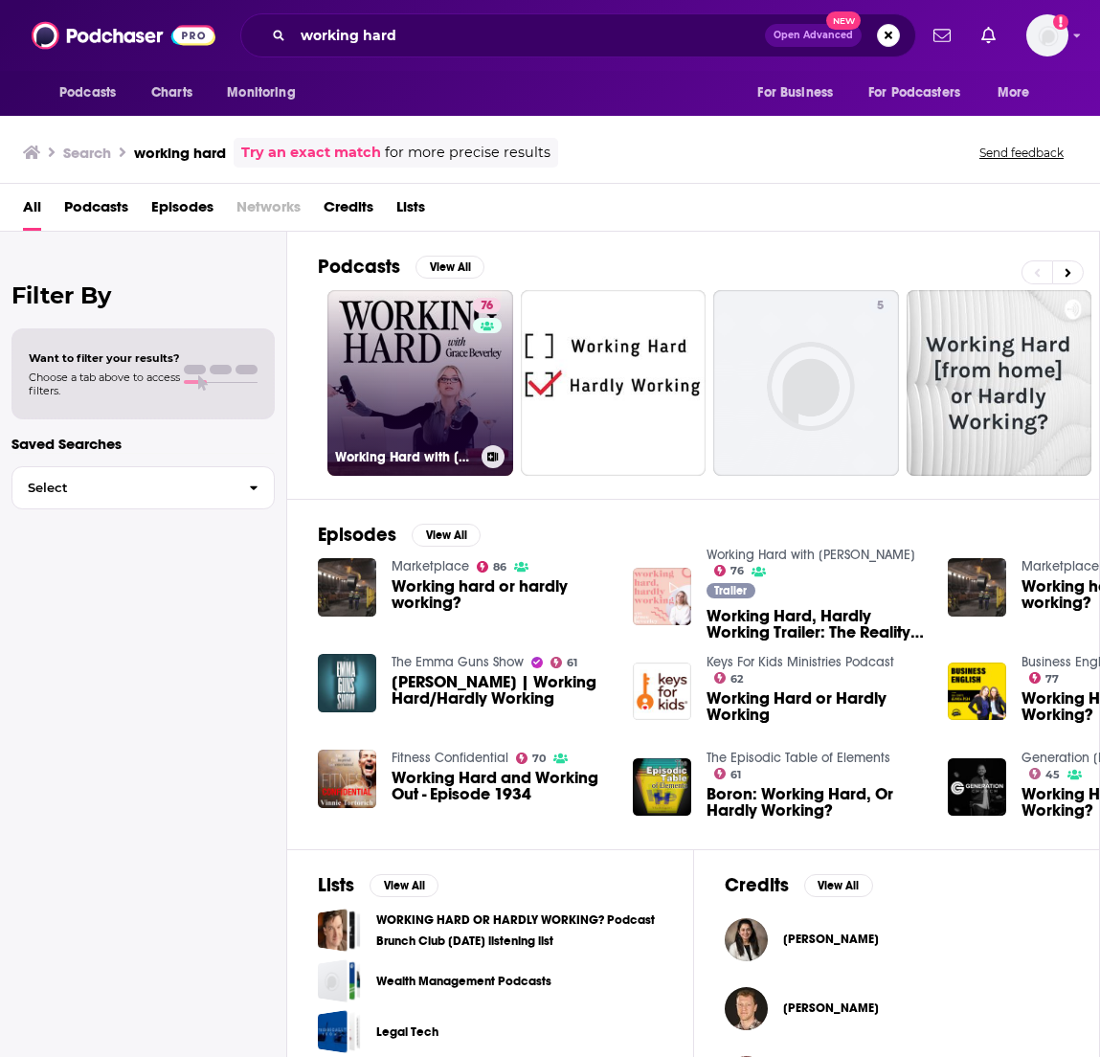
click at [413, 340] on link "76 Working Hard with [PERSON_NAME]" at bounding box center [420, 383] width 186 height 186
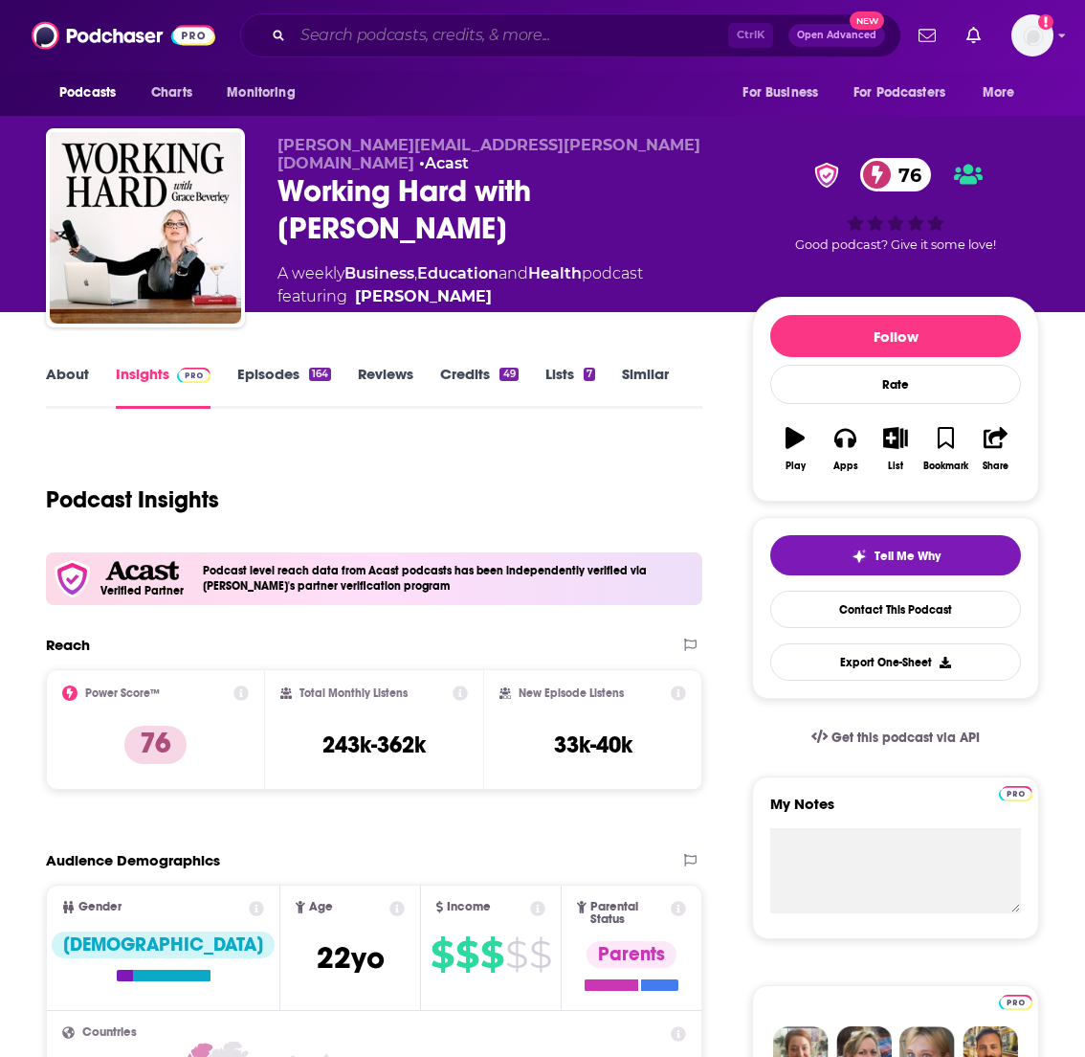
click at [545, 34] on input "Search podcasts, credits, & more..." at bounding box center [511, 35] width 436 height 31
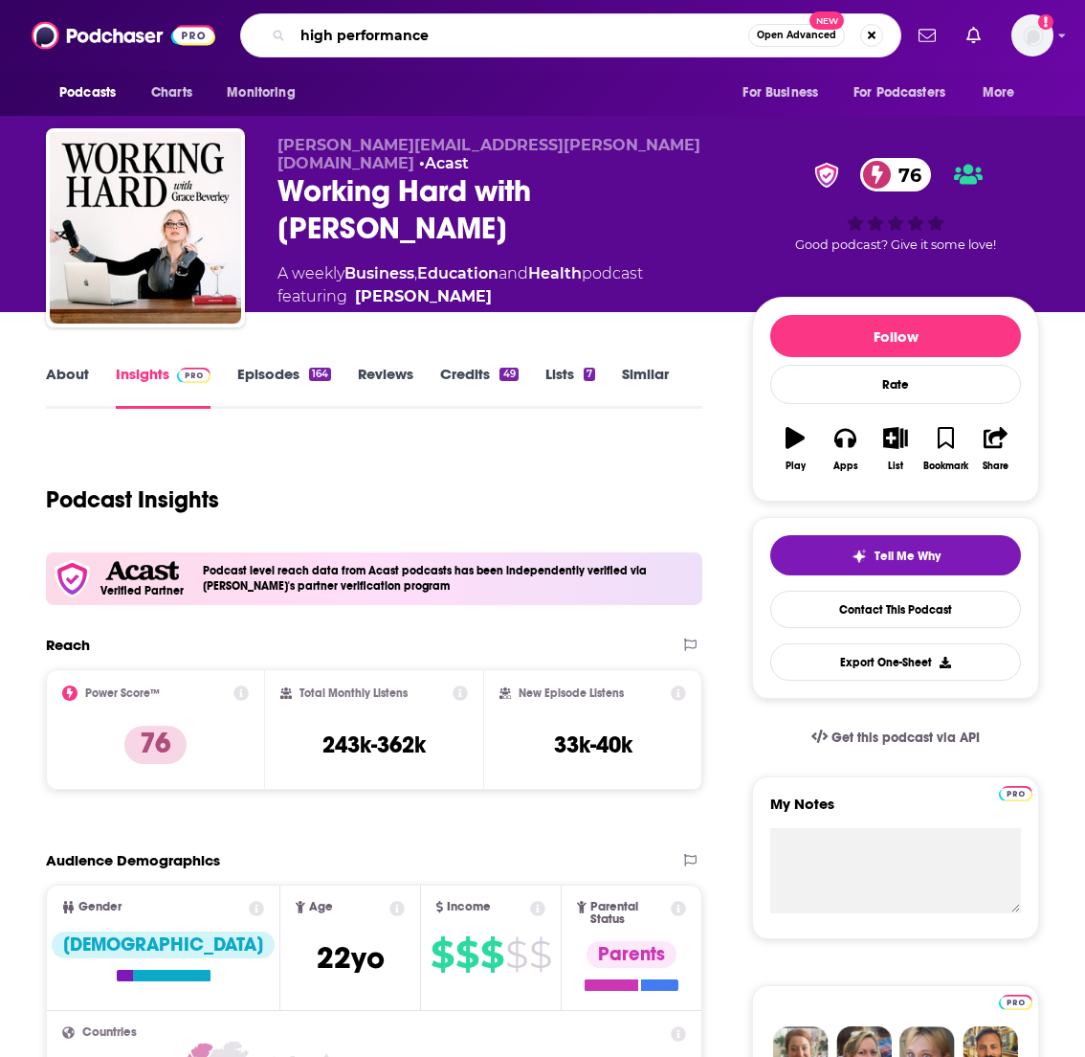
type input "high performance"
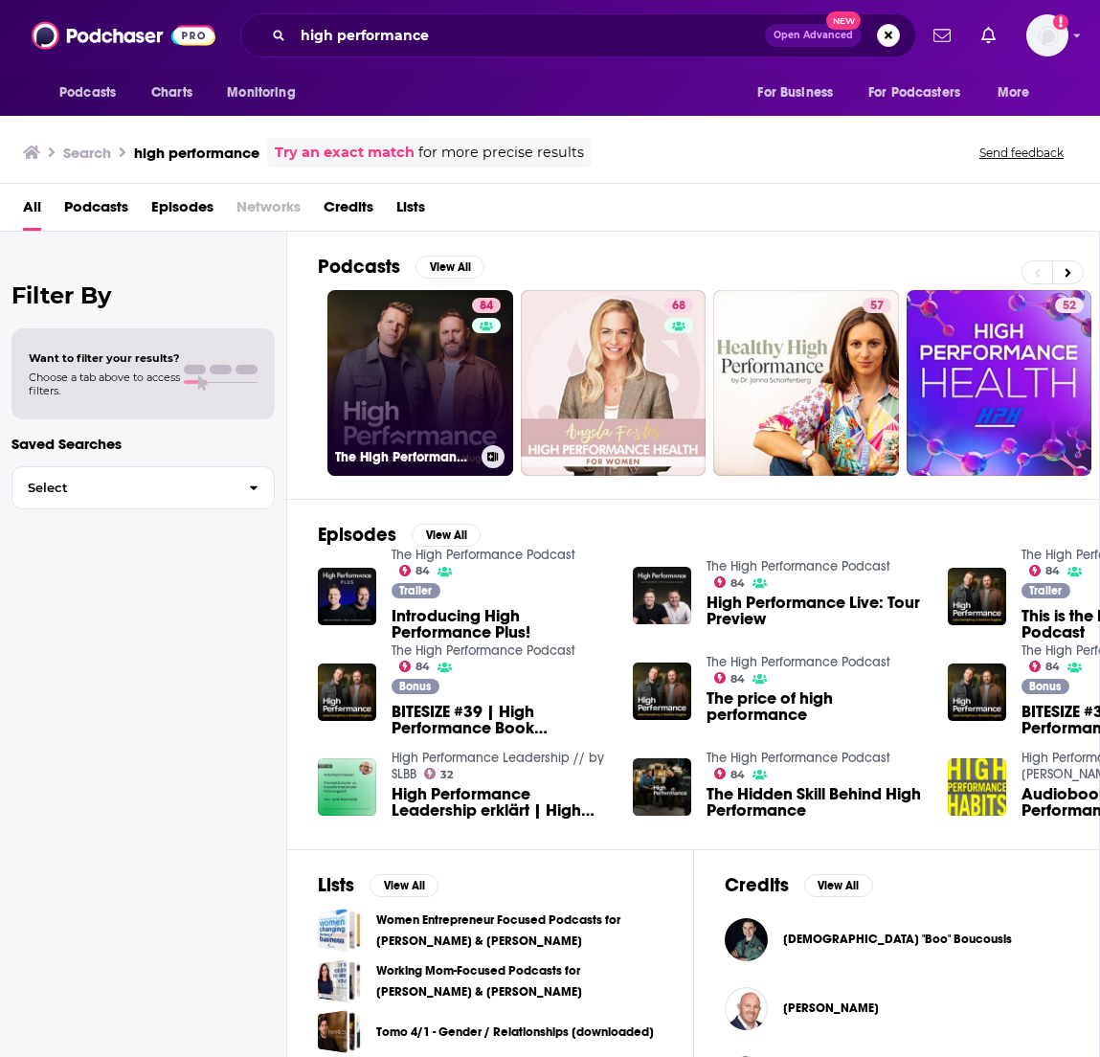
click at [385, 362] on link "84 The High Performance Podcast" at bounding box center [420, 383] width 186 height 186
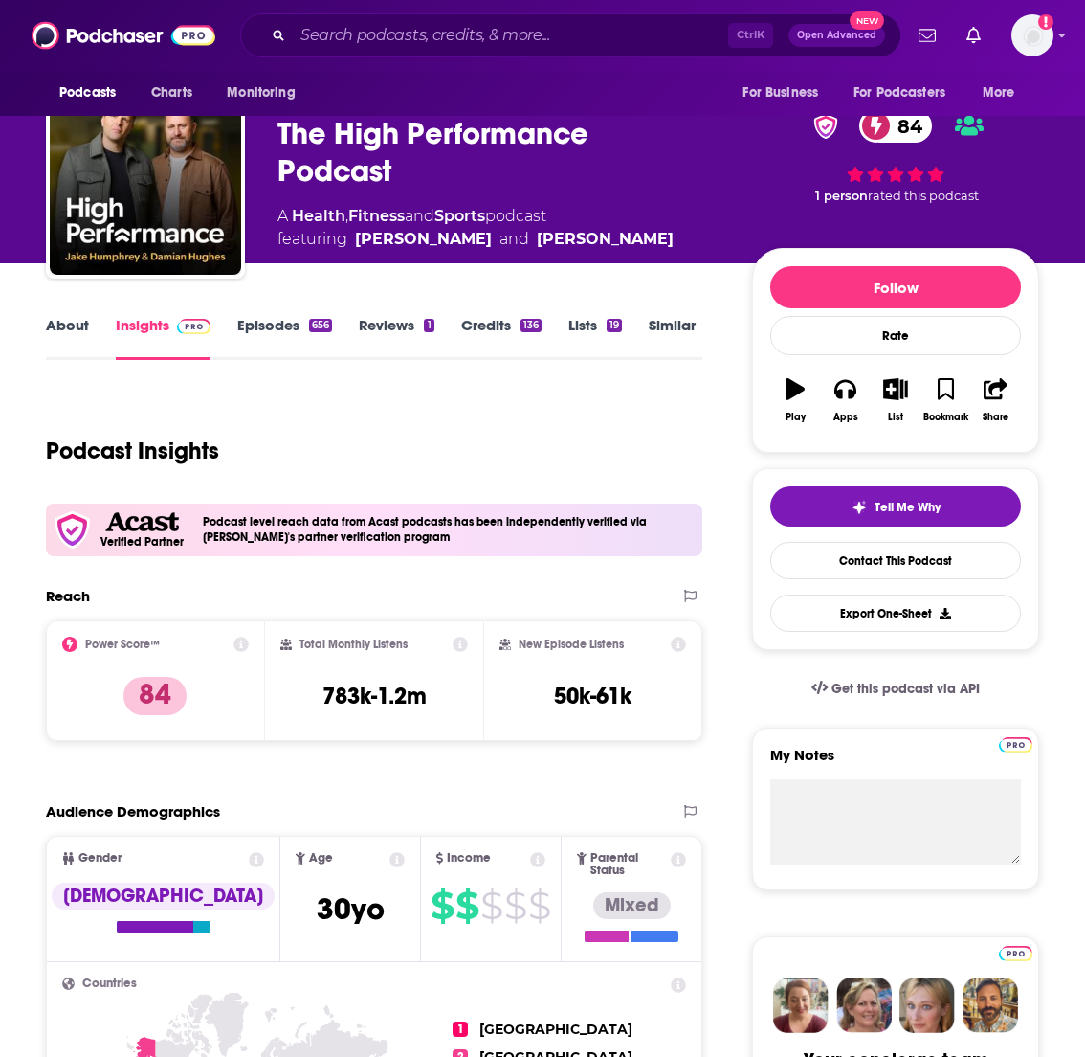
scroll to position [52, 0]
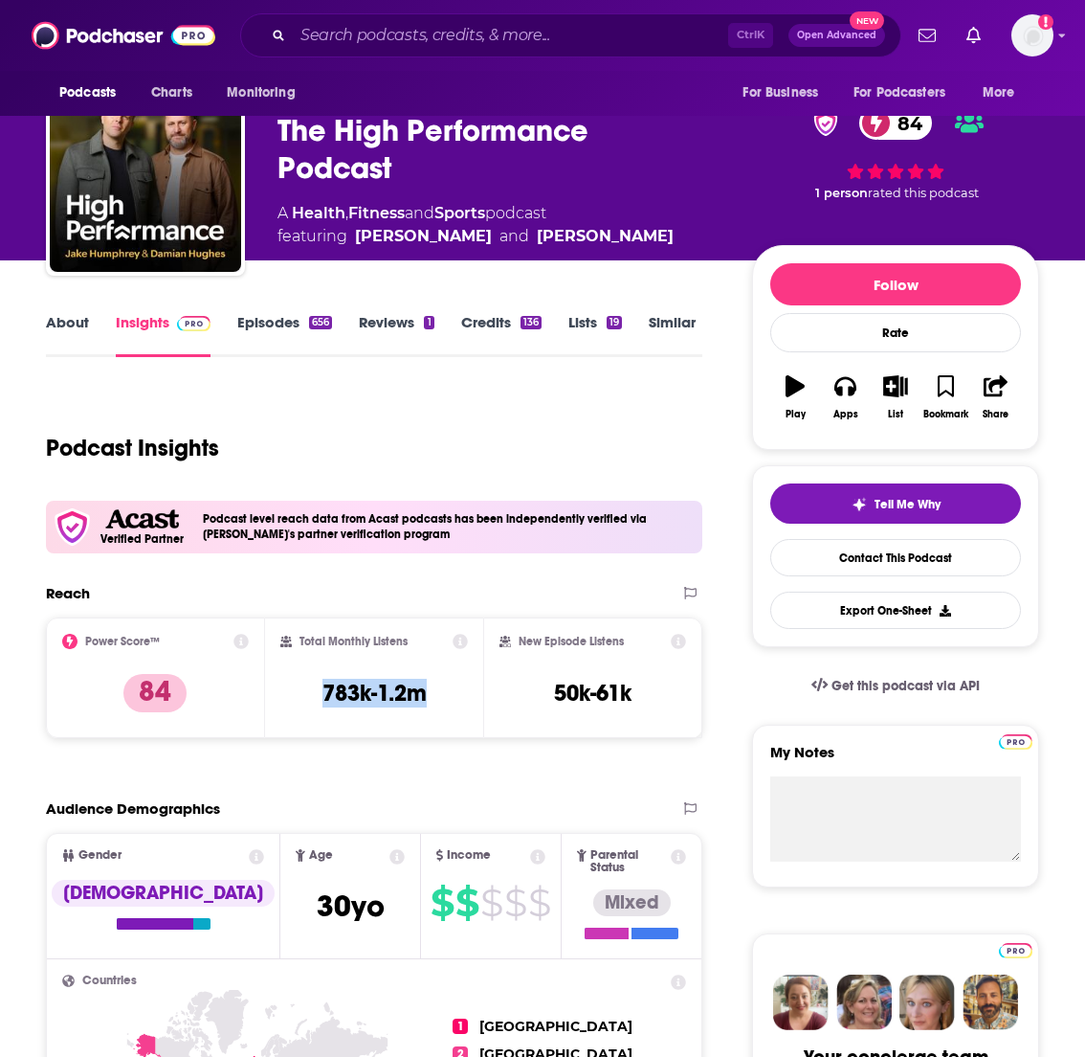
drag, startPoint x: 451, startPoint y: 695, endPoint x: 305, endPoint y: 680, distance: 146.3
click at [305, 680] on div "Total Monthly Listens 783k-1.2m" at bounding box center [374, 678] width 189 height 88
copy h3 "783k-1.2m"
drag, startPoint x: 659, startPoint y: 689, endPoint x: 537, endPoint y: 692, distance: 121.6
click at [537, 692] on div "New Episode Listens 50k-61k" at bounding box center [593, 678] width 187 height 88
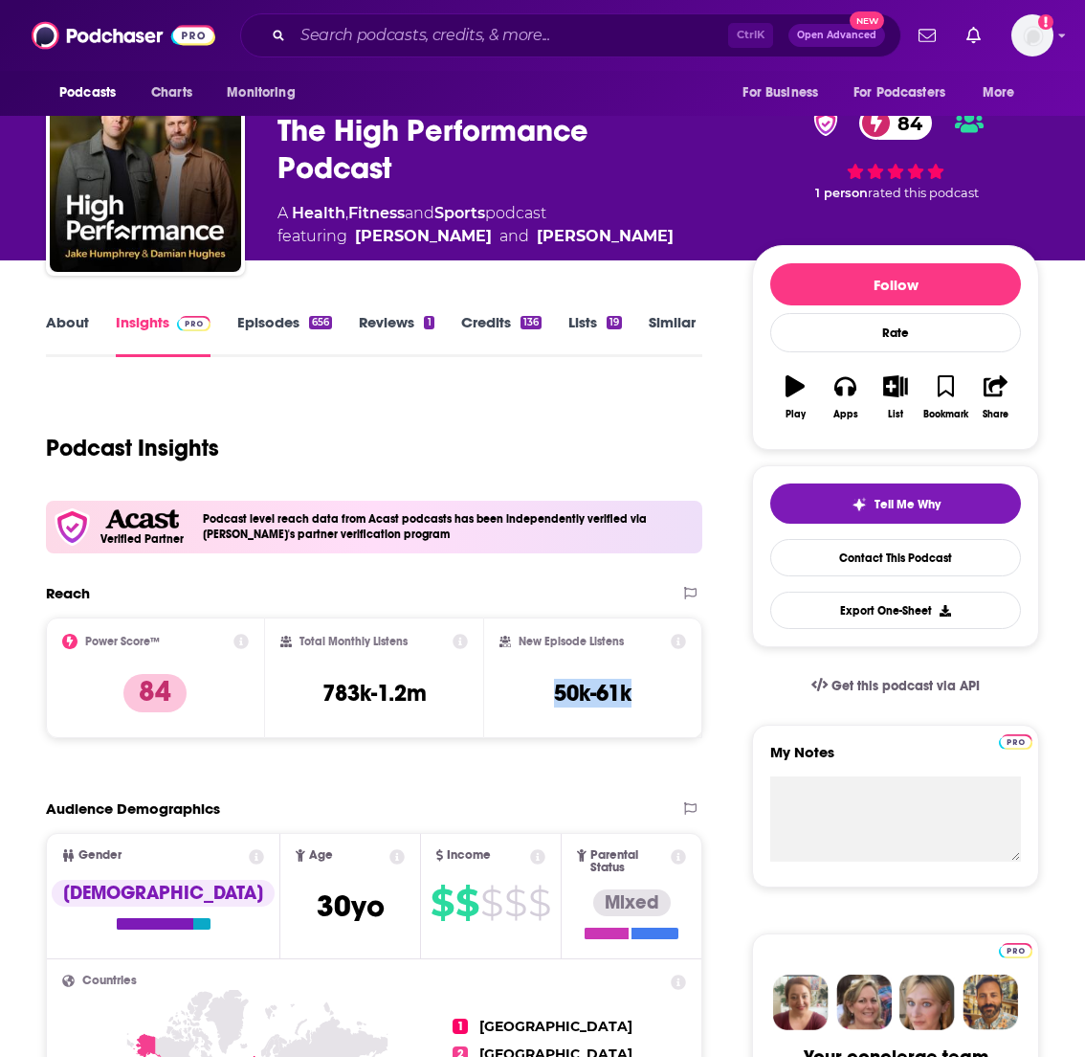
copy h3 "50k-61k"
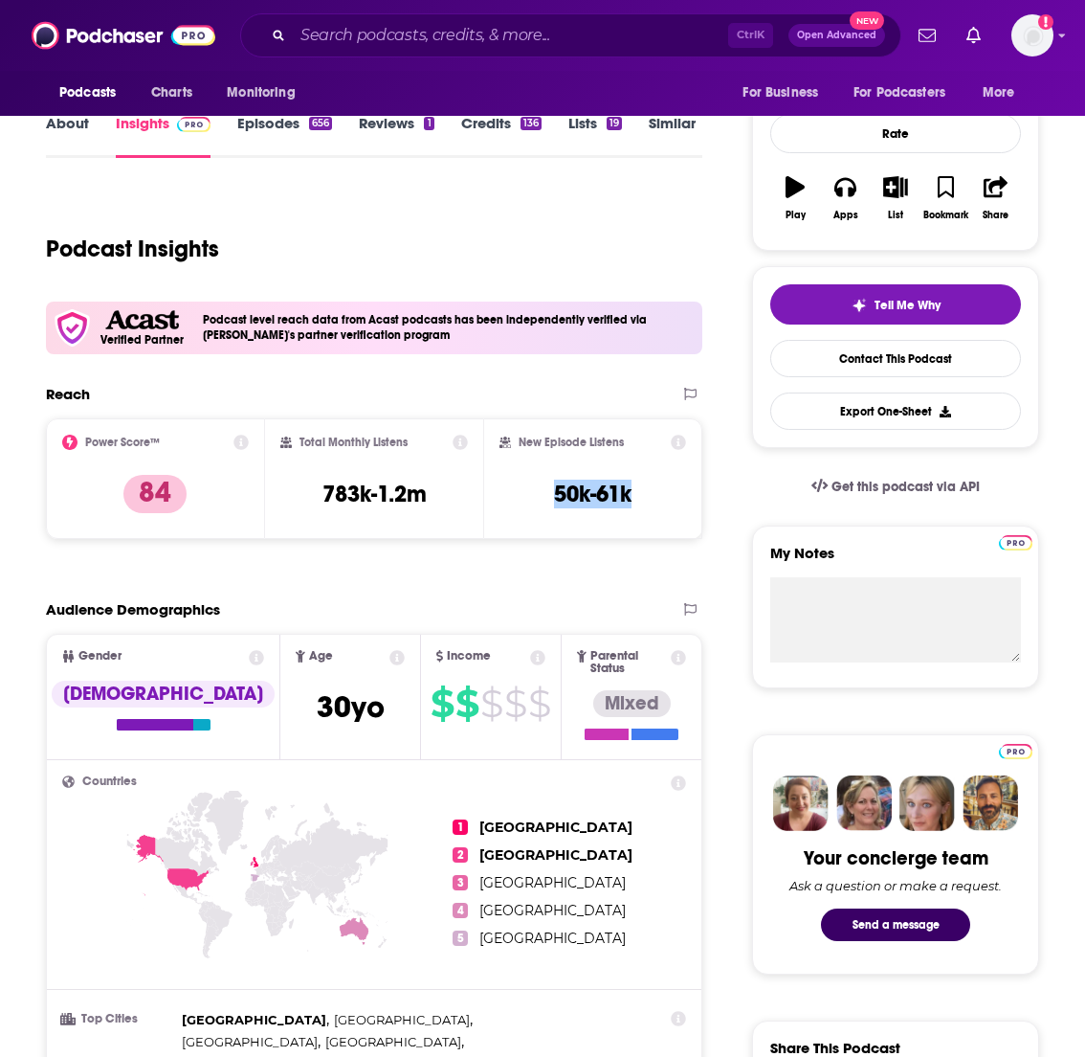
scroll to position [250, 0]
